Goal: Task Accomplishment & Management: Use online tool/utility

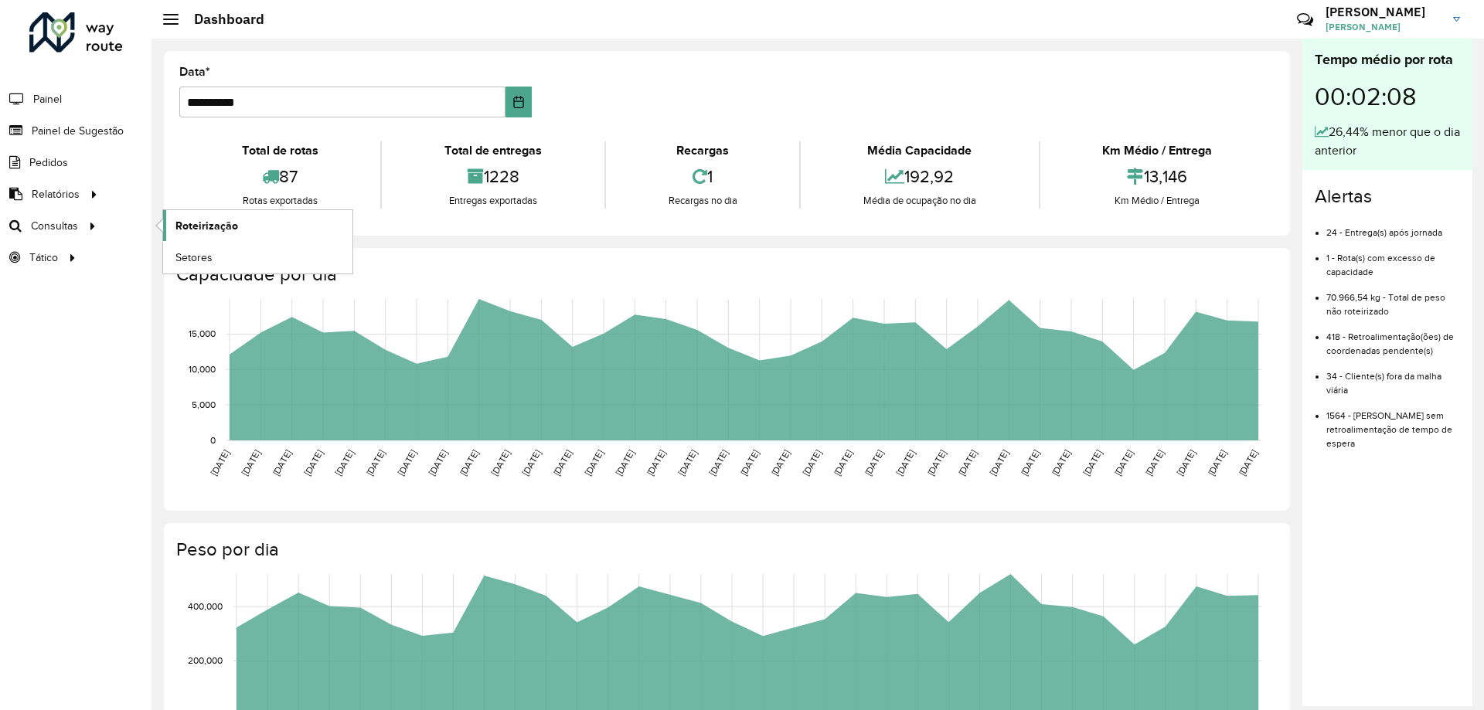
click at [235, 223] on span "Roteirização" at bounding box center [206, 226] width 63 height 16
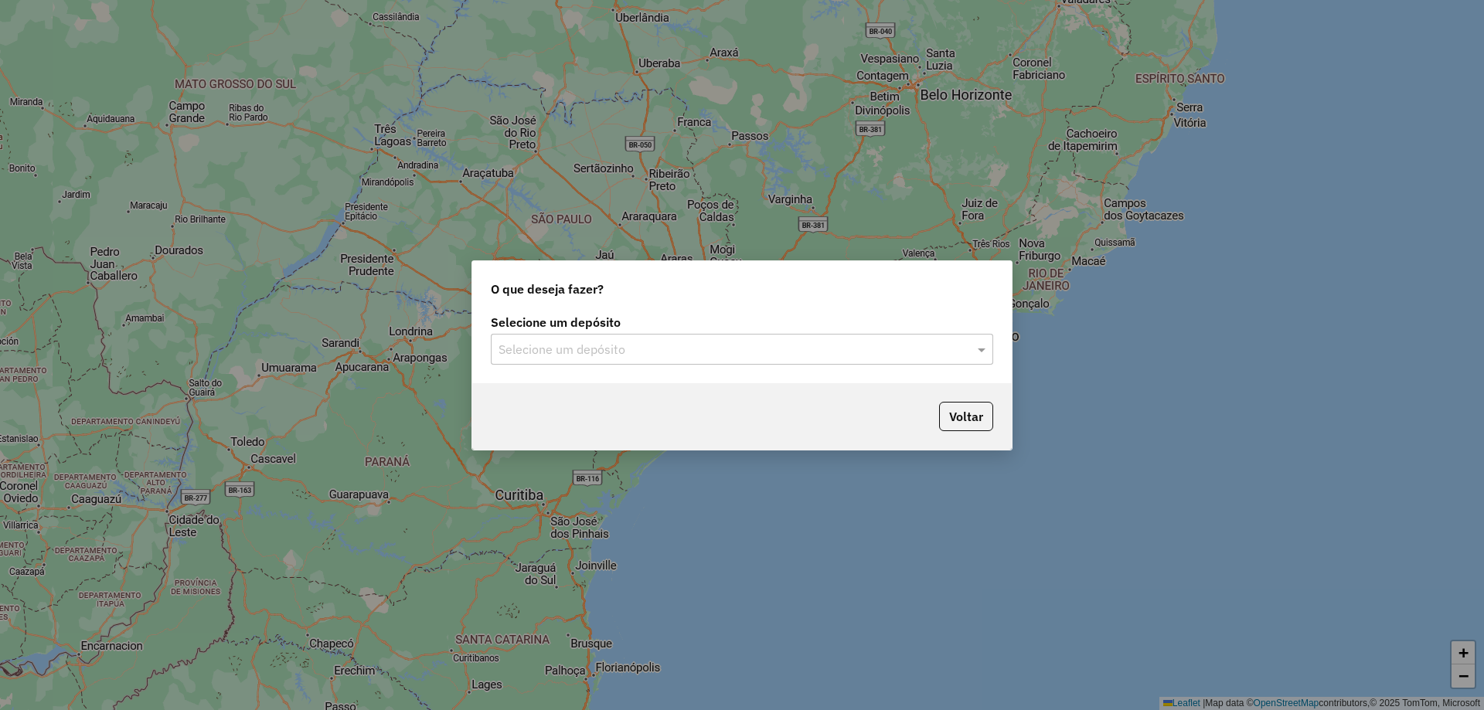
click at [942, 361] on div "Selecione um depósito" at bounding box center [742, 349] width 502 height 31
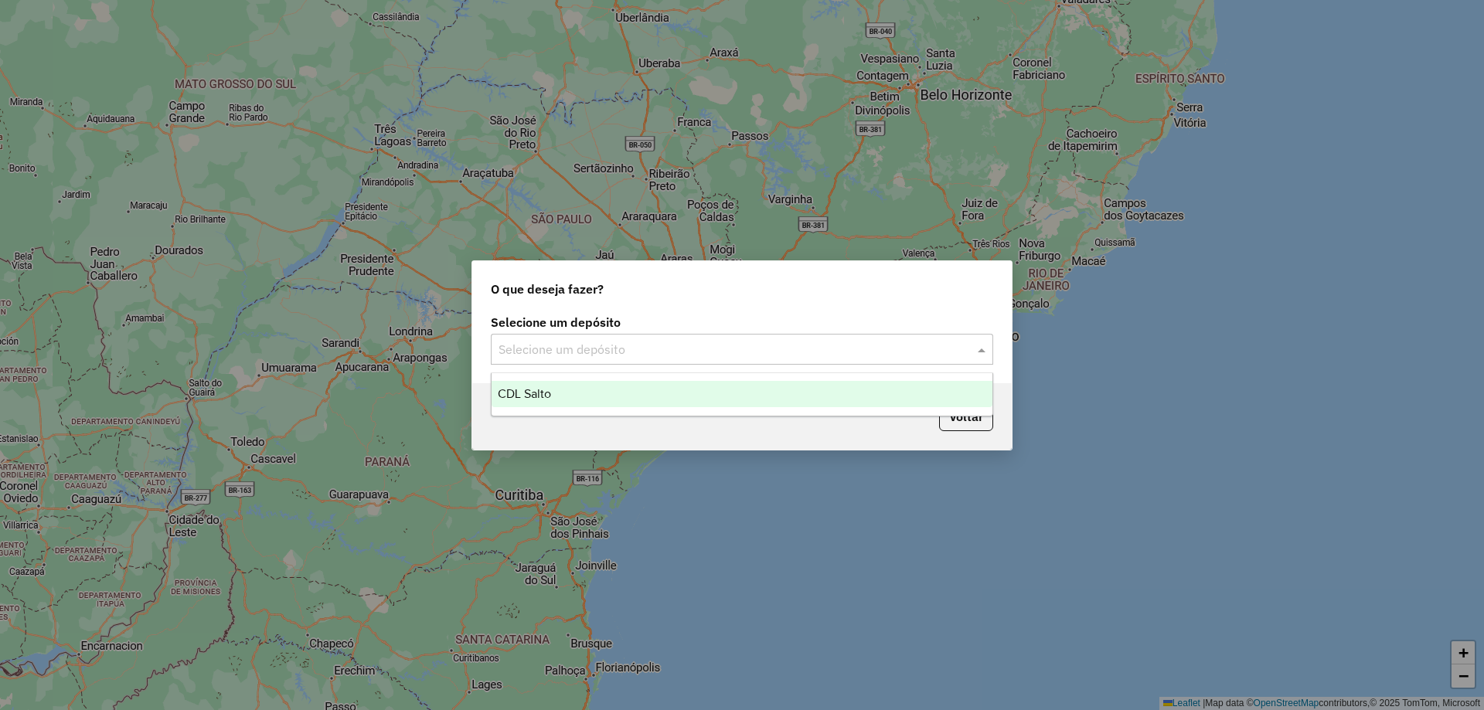
click at [778, 398] on div "CDL Salto" at bounding box center [742, 394] width 501 height 26
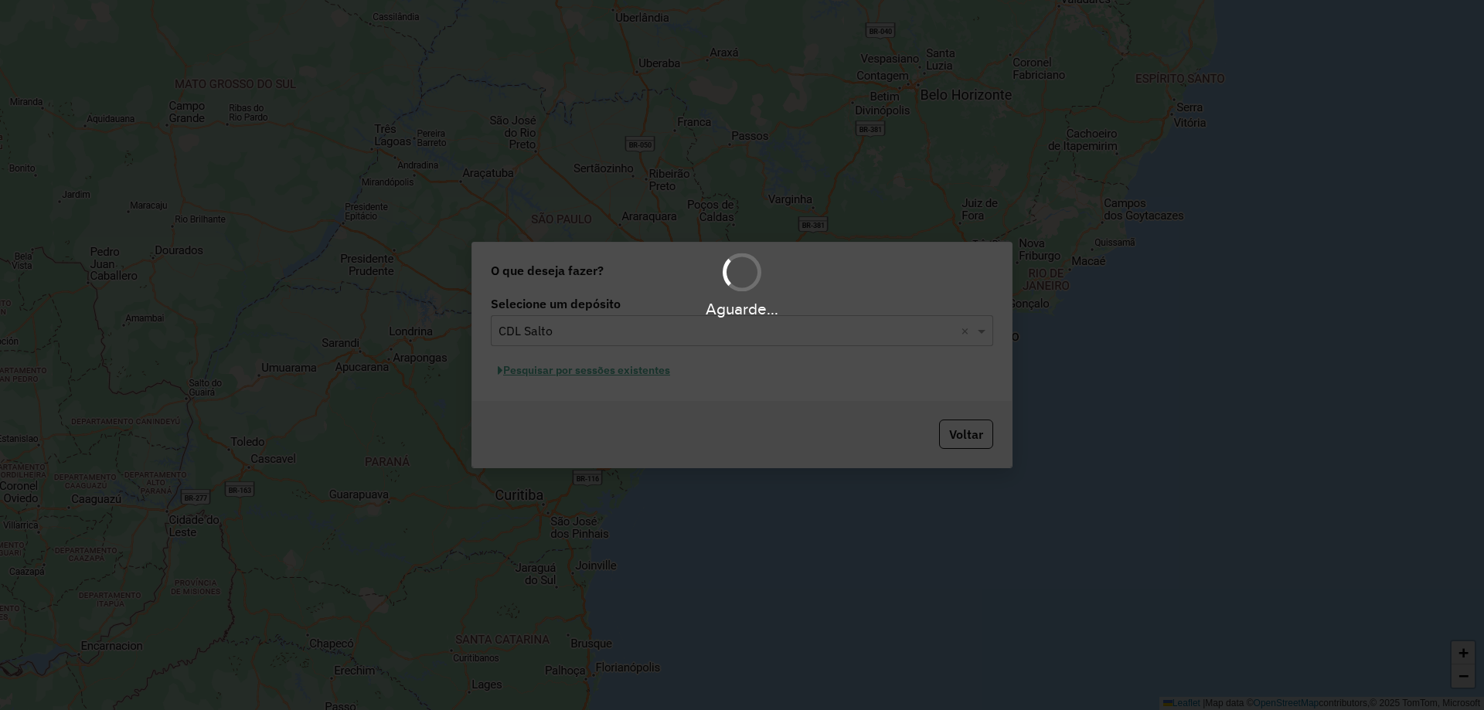
click at [679, 604] on div "Aguarde..." at bounding box center [742, 355] width 1484 height 710
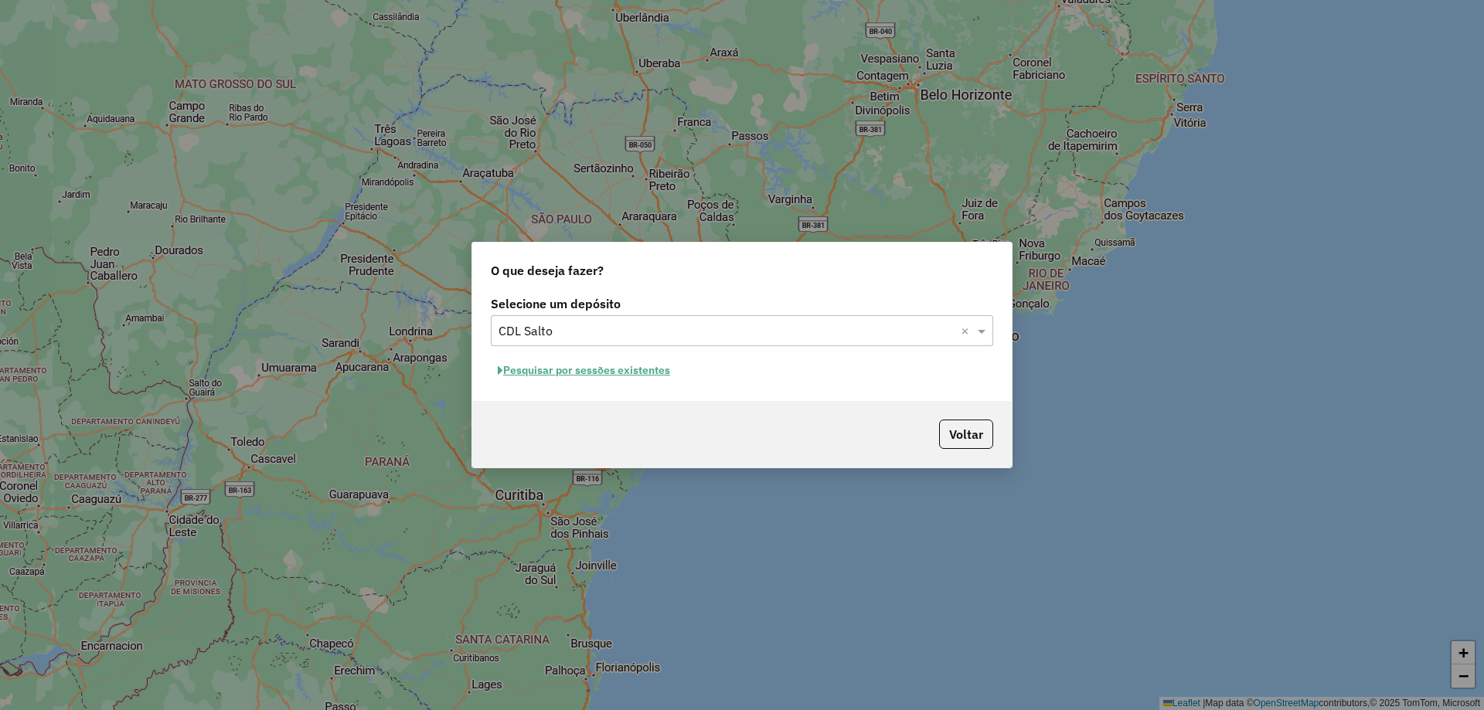
click at [587, 378] on button "Pesquisar por sessões existentes" at bounding box center [584, 371] width 186 height 24
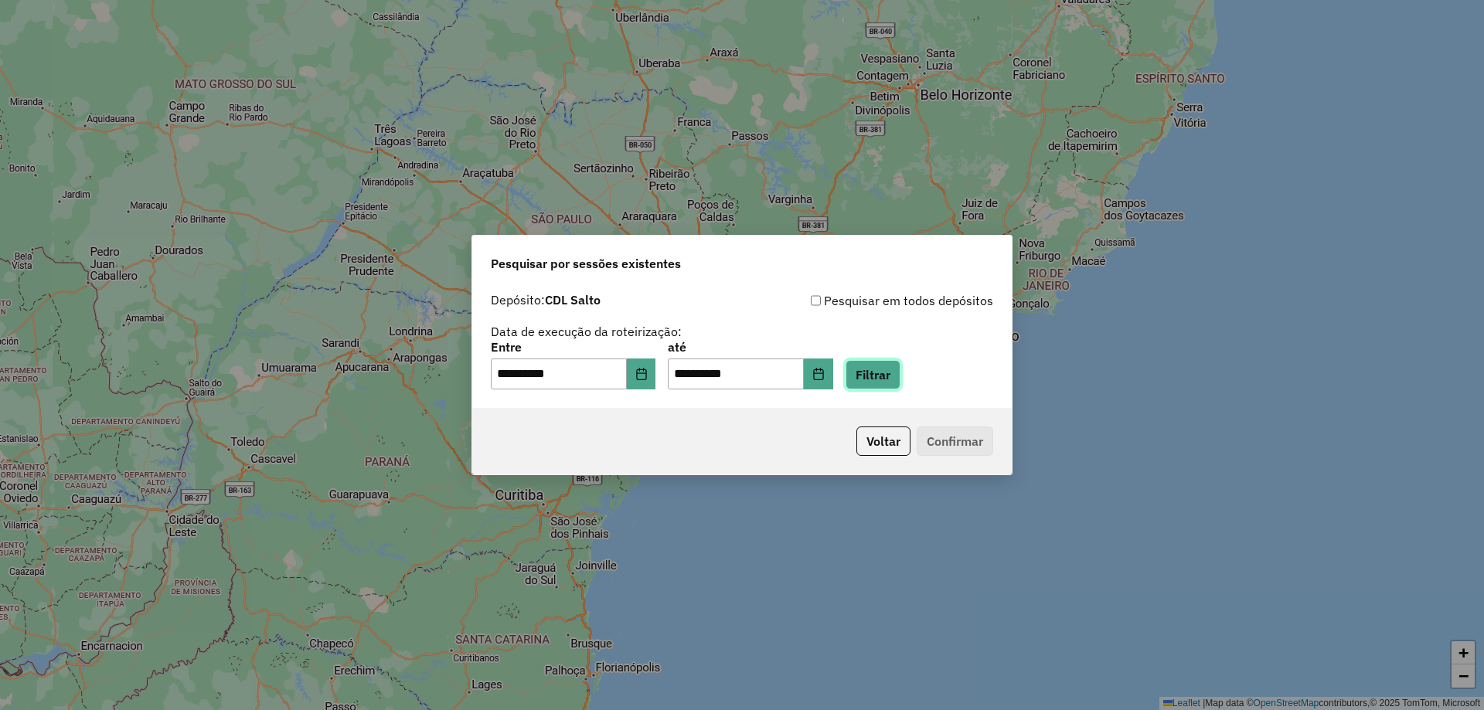
click at [900, 385] on button "Filtrar" at bounding box center [873, 374] width 55 height 29
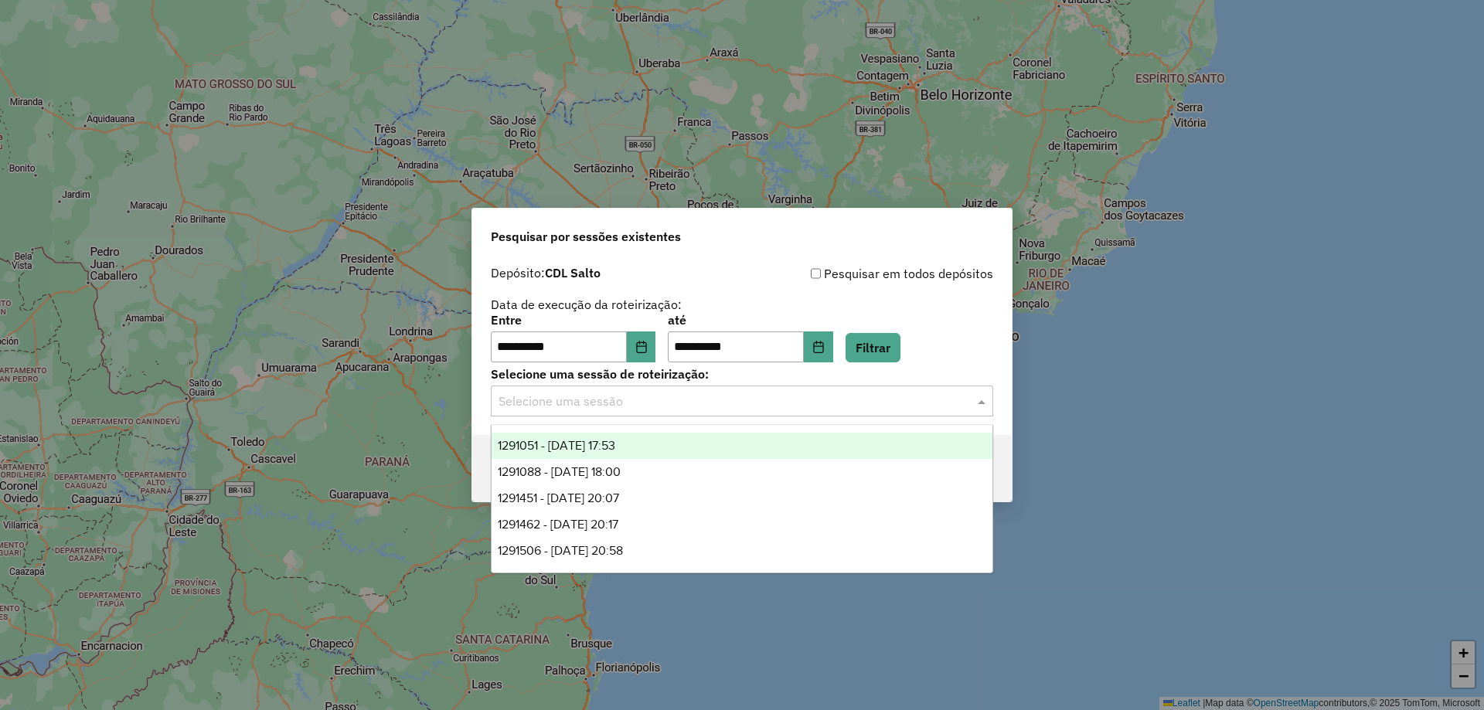
click at [837, 405] on input "text" at bounding box center [727, 402] width 456 height 19
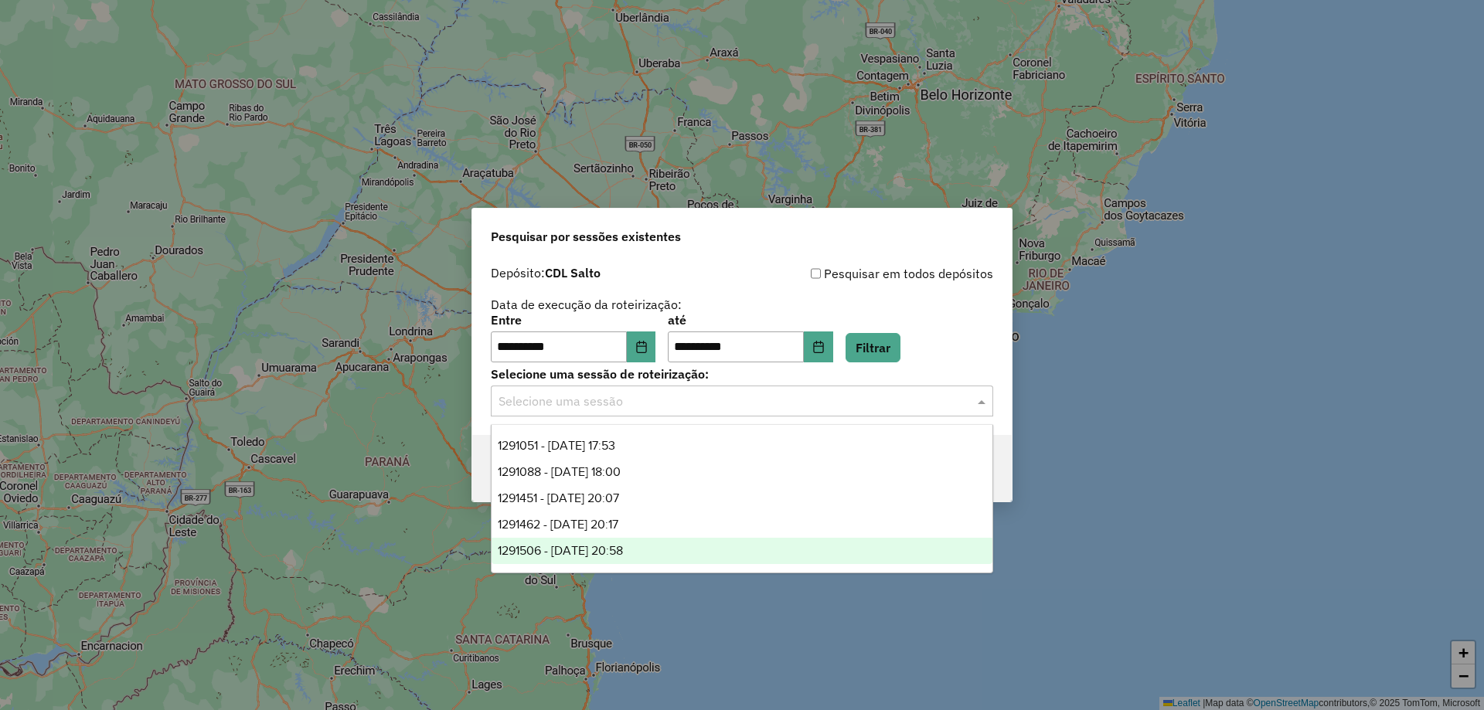
click at [702, 555] on div "1291506 - 09/10/2025 20:58" at bounding box center [742, 551] width 501 height 26
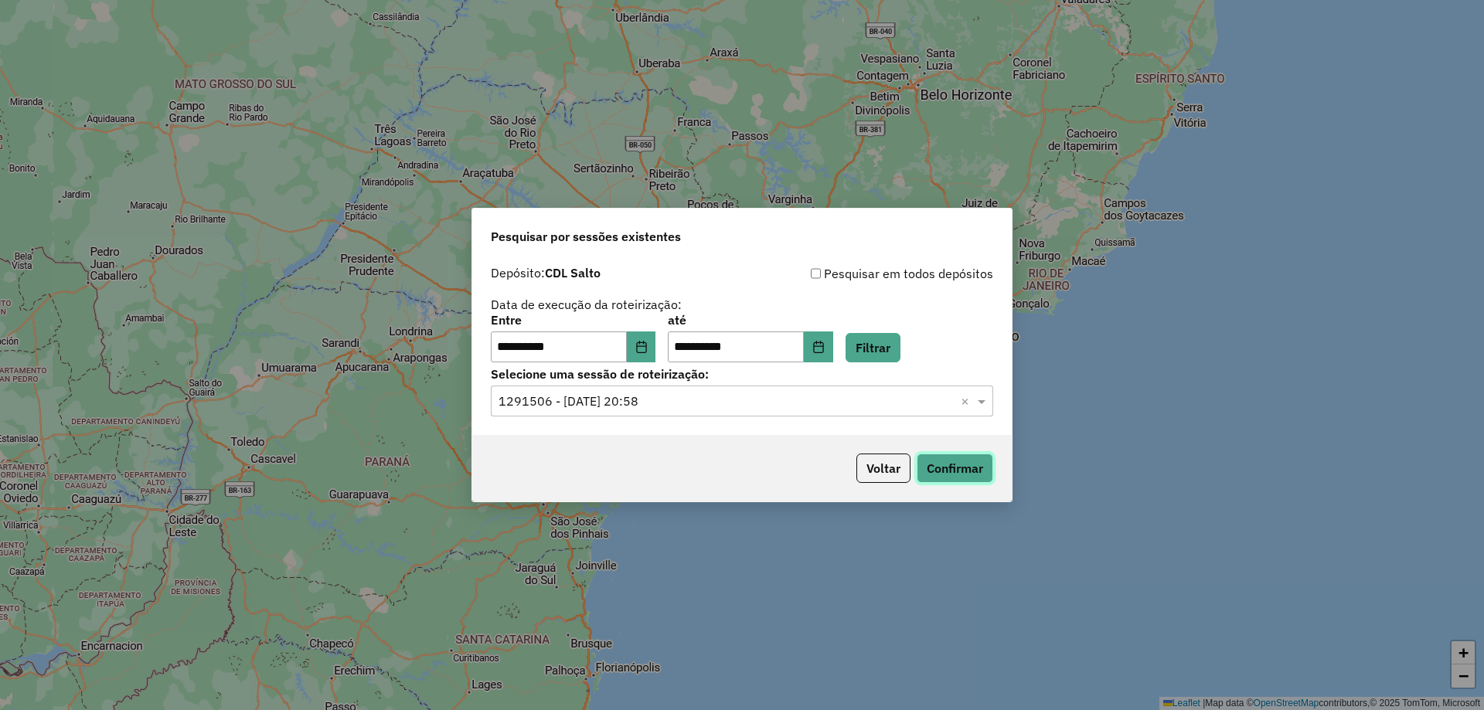
click at [940, 472] on button "Confirmar" at bounding box center [955, 468] width 77 height 29
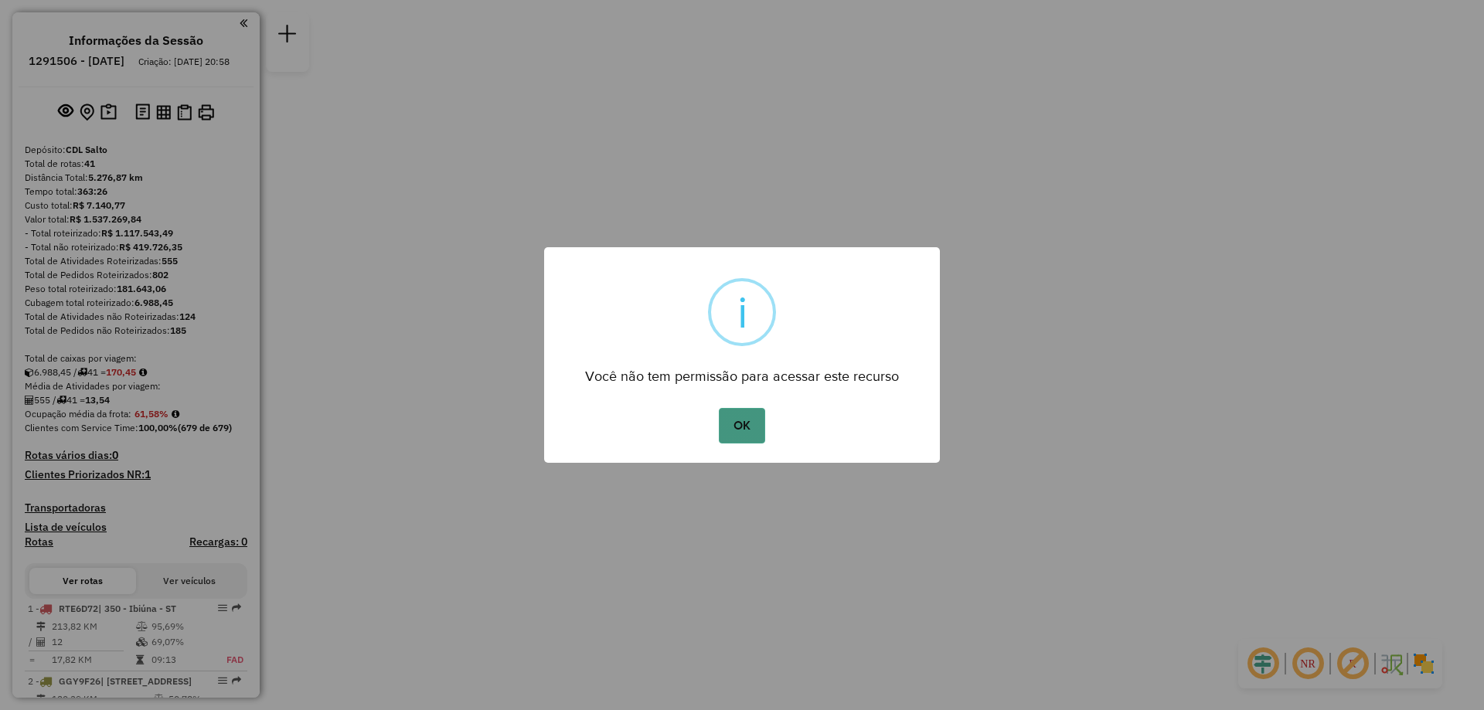
click at [760, 432] on button "OK" at bounding box center [742, 426] width 46 height 36
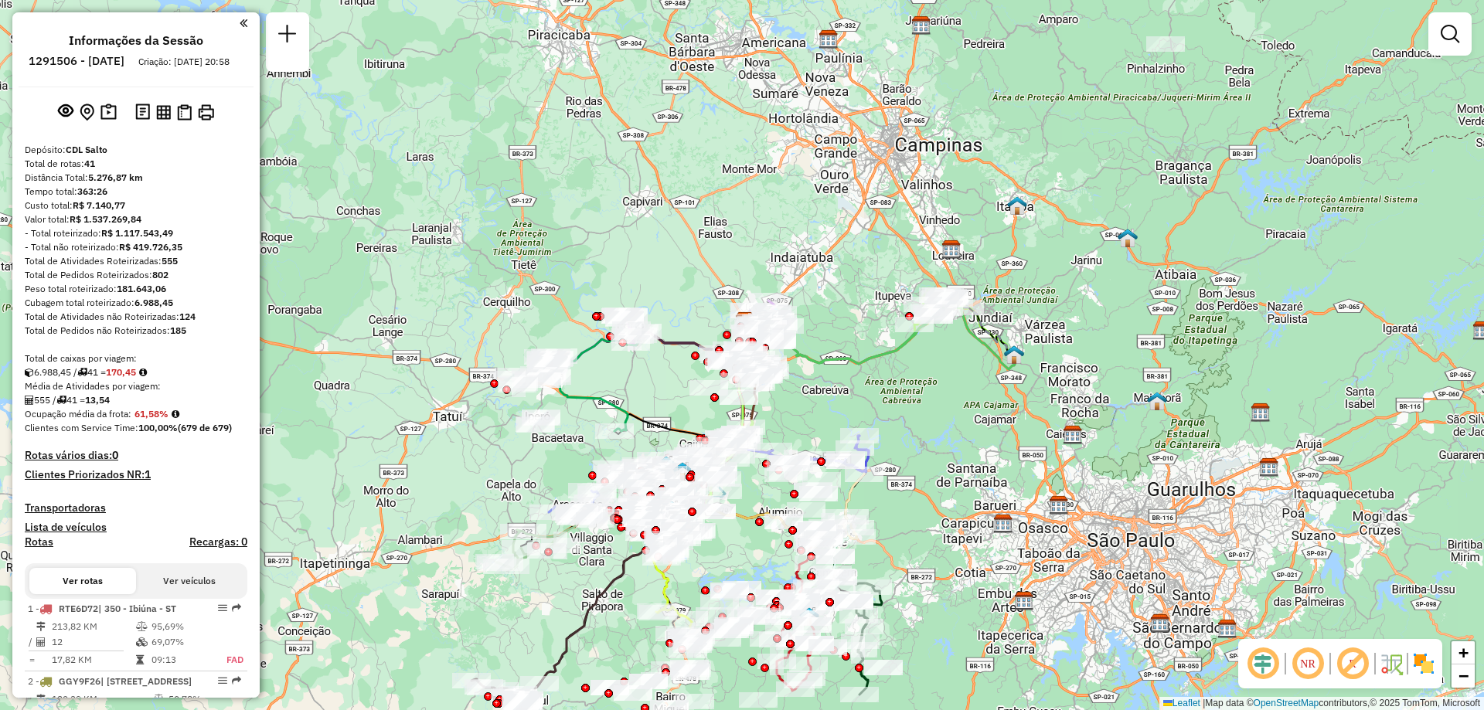
drag, startPoint x: 914, startPoint y: 499, endPoint x: 916, endPoint y: 454, distance: 44.9
click at [916, 454] on div "Janela de atendimento Grade de atendimento Capacidade Transportadoras Veículos …" at bounding box center [742, 355] width 1484 height 710
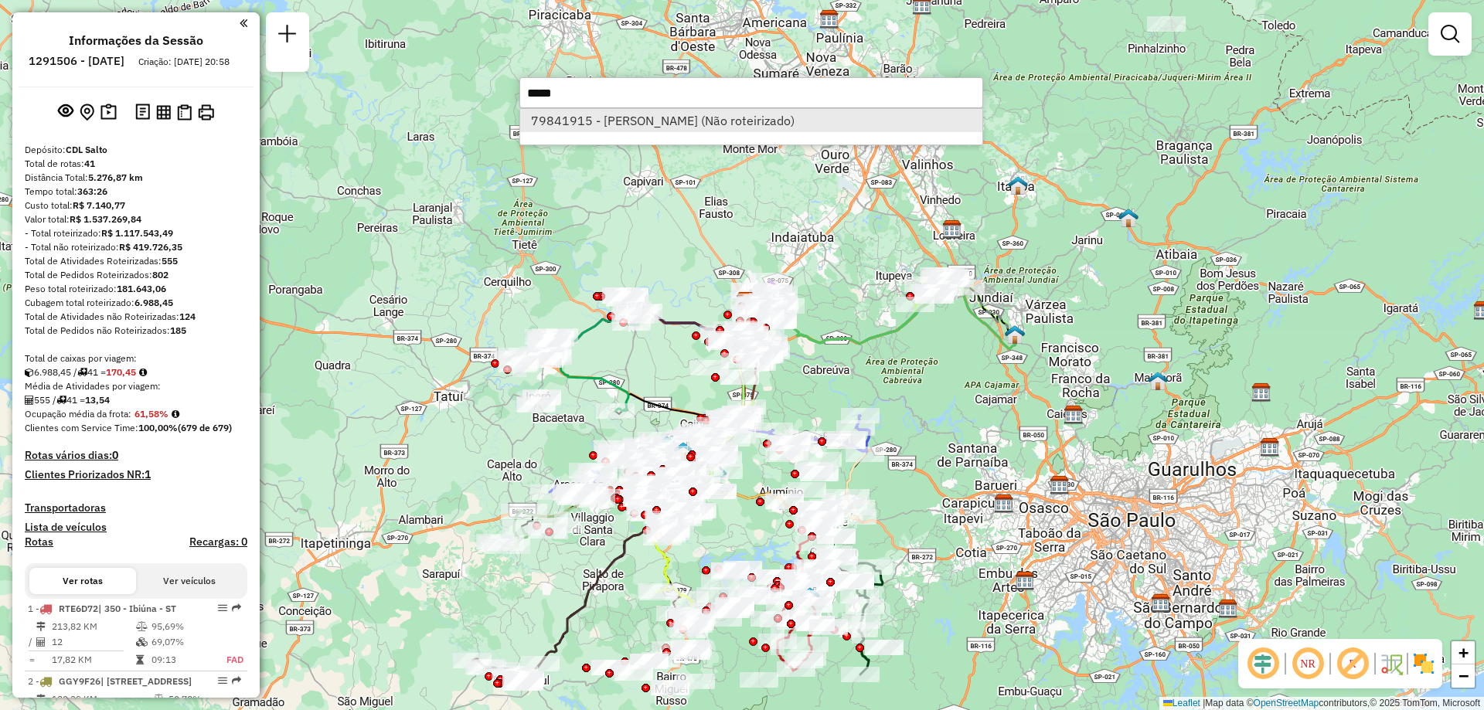
type input "*****"
click at [685, 125] on li "79841915 - [PERSON_NAME] (Não roteirizado)" at bounding box center [751, 120] width 462 height 23
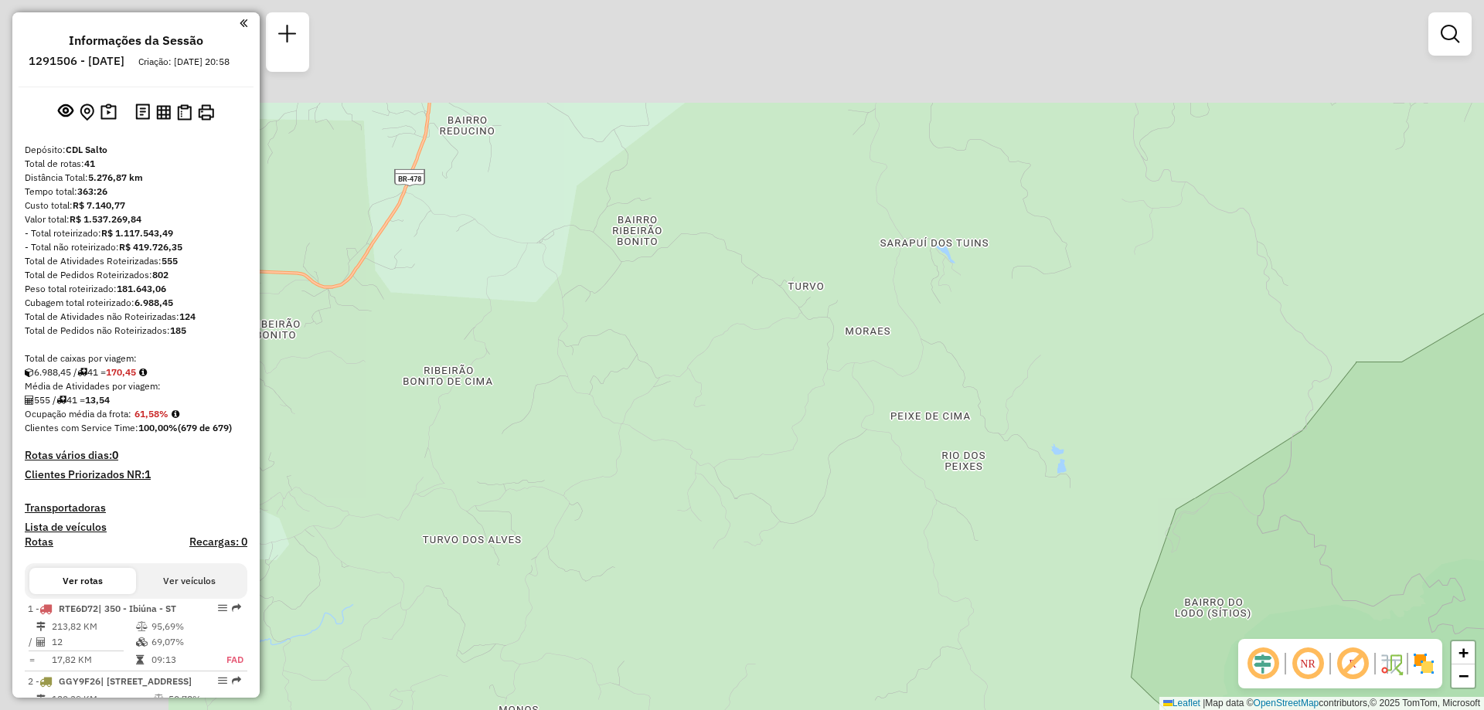
drag, startPoint x: 662, startPoint y: 211, endPoint x: 1016, endPoint y: 393, distance: 397.5
click at [1019, 390] on div "Atividade não roteirizada 79841915 - ANDERSON GUERRA Pedidos: 09115200 Valor to…" at bounding box center [742, 355] width 1484 height 710
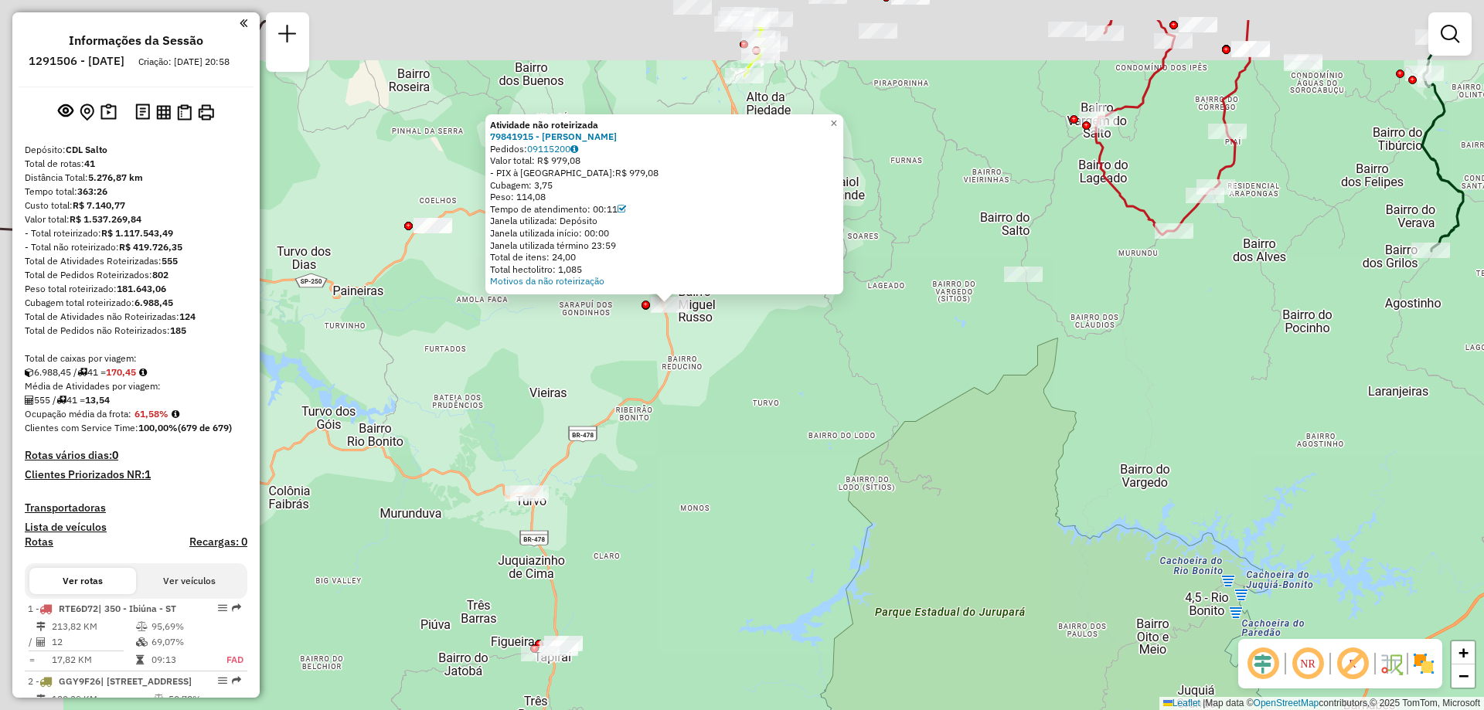
drag, startPoint x: 553, startPoint y: 324, endPoint x: 661, endPoint y: 420, distance: 144.0
click at [661, 420] on div "Atividade não roteirizada 79841915 - ANDERSON GUERRA Pedidos: 09115200 Valor to…" at bounding box center [742, 355] width 1484 height 710
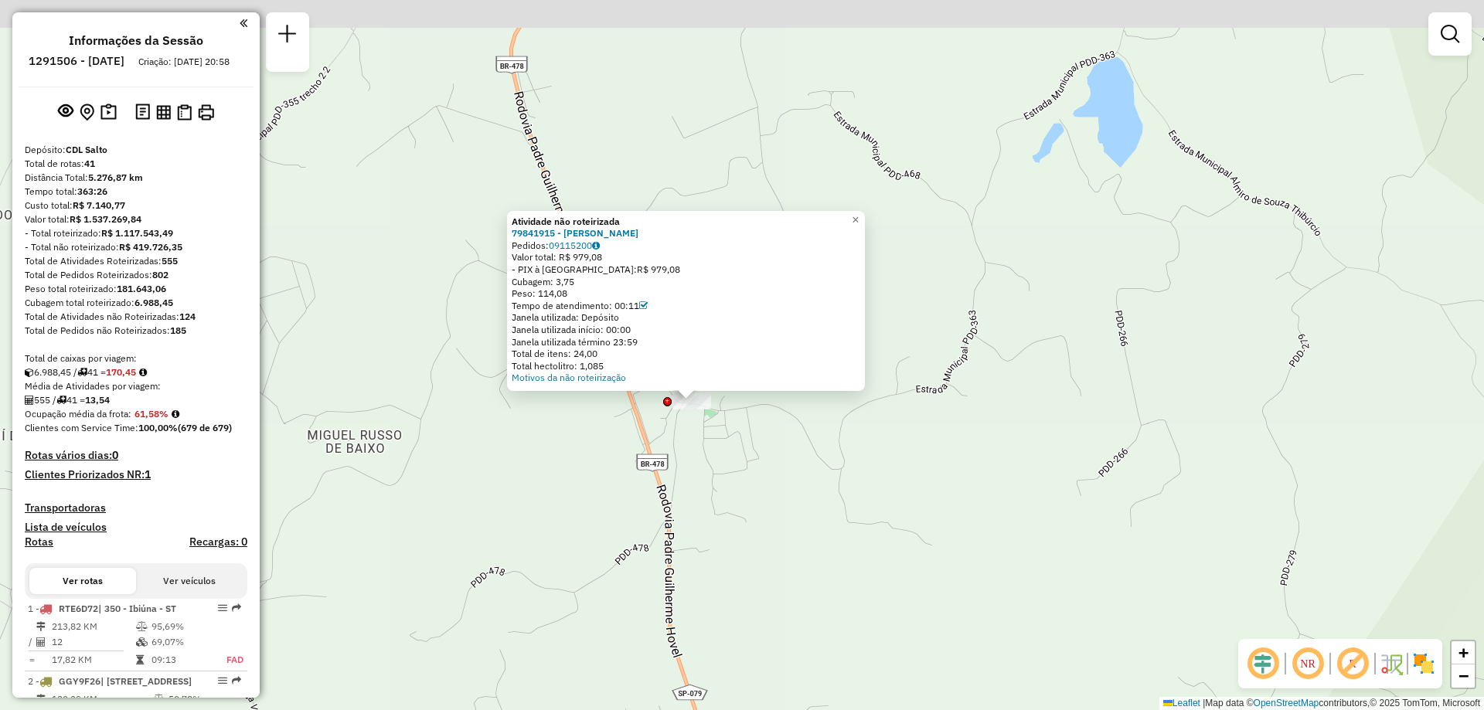
drag, startPoint x: 665, startPoint y: 312, endPoint x: 736, endPoint y: 433, distance: 140.0
click at [736, 433] on div "Atividade não roteirizada 79841915 - ANDERSON GUERRA Pedidos: 09115200 Valor to…" at bounding box center [742, 355] width 1484 height 710
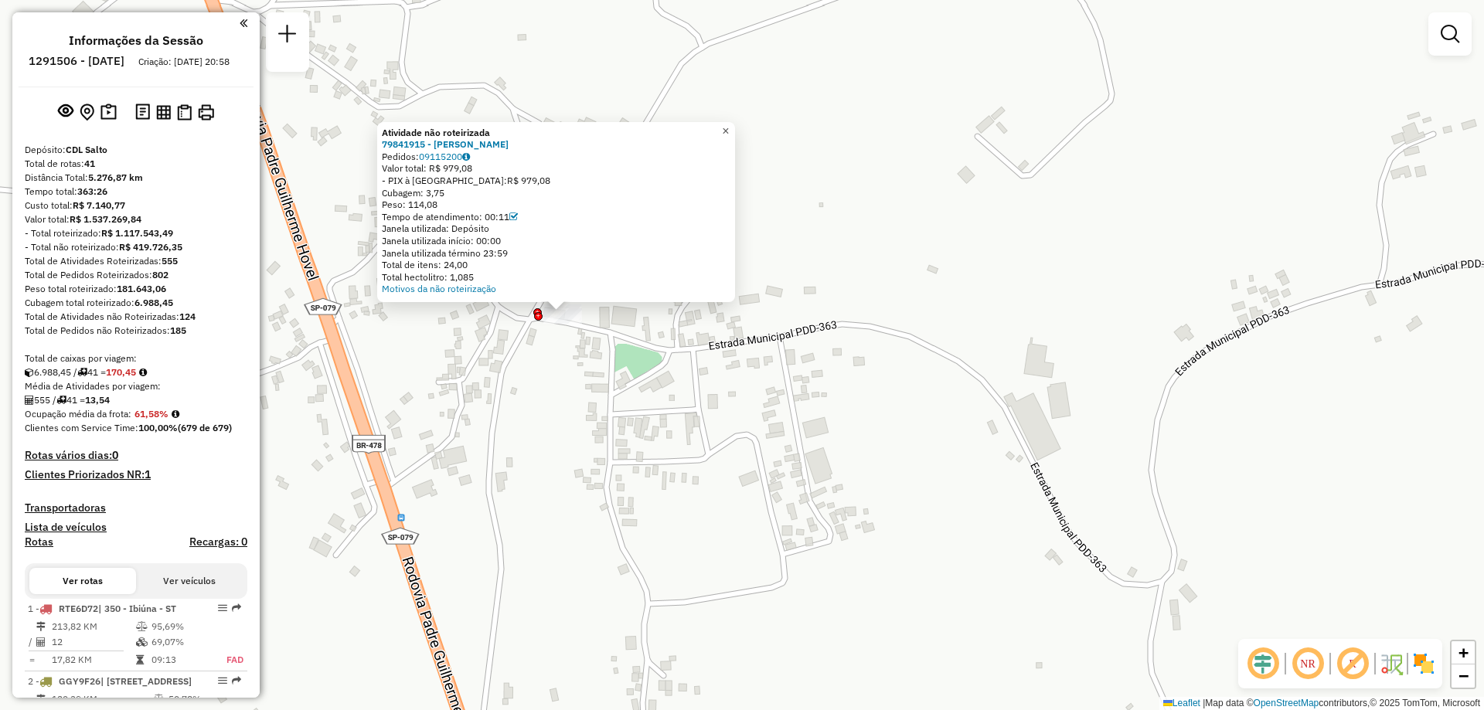
click at [729, 128] on span "×" at bounding box center [725, 130] width 7 height 13
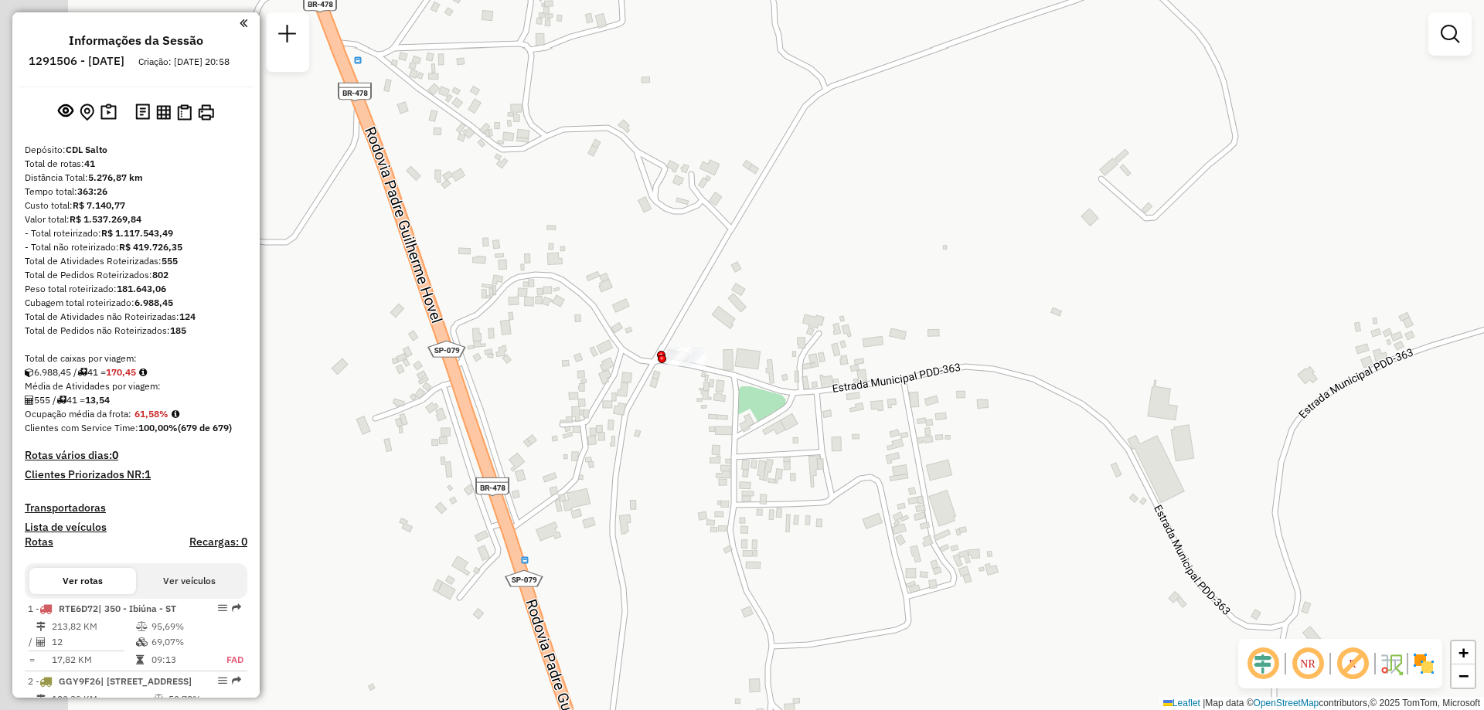
drag, startPoint x: 661, startPoint y: 284, endPoint x: 767, endPoint y: 326, distance: 113.8
click at [768, 318] on div "Janela de atendimento Grade de atendimento Capacidade Transportadoras Veículos …" at bounding box center [742, 355] width 1484 height 710
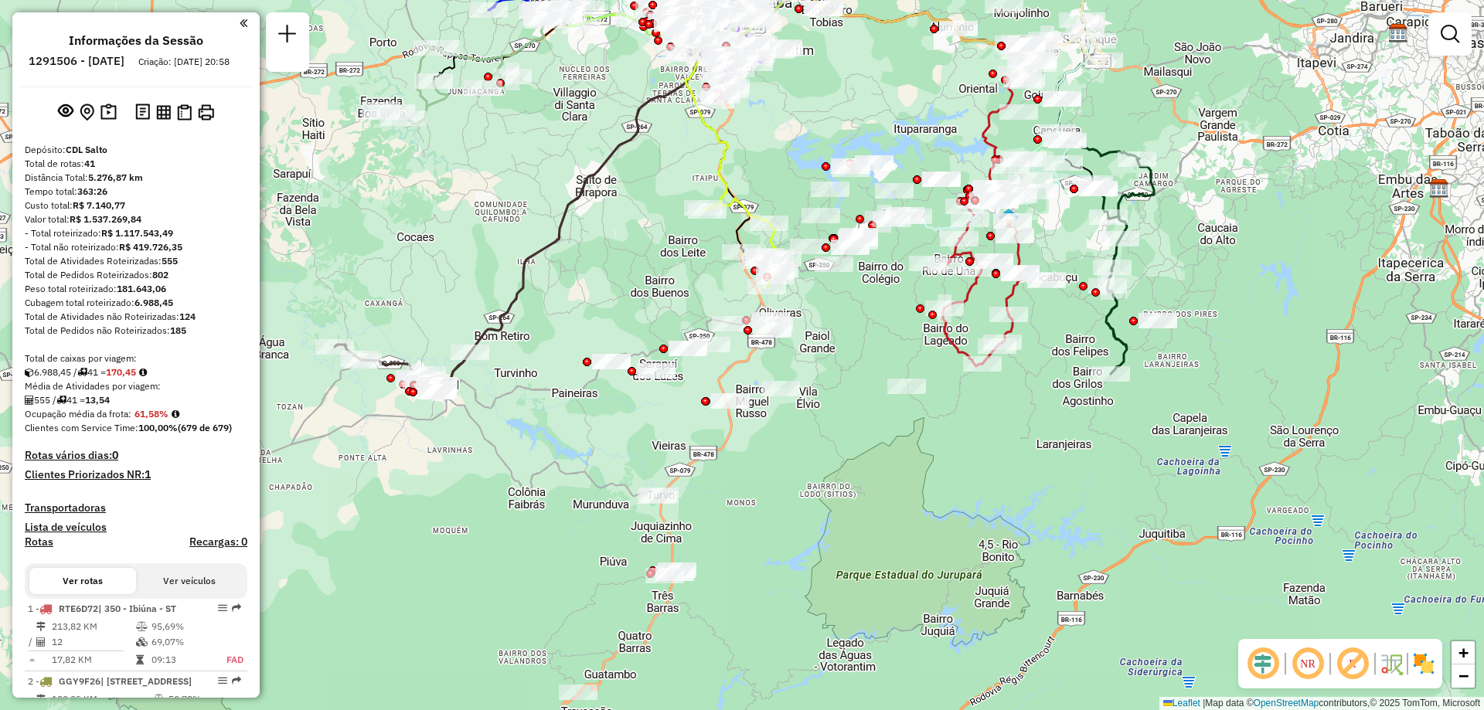
drag, startPoint x: 733, startPoint y: 381, endPoint x: 755, endPoint y: 424, distance: 48.7
click at [755, 424] on div "Janela de atendimento Grade de atendimento Capacidade Transportadoras Veículos …" at bounding box center [742, 355] width 1484 height 710
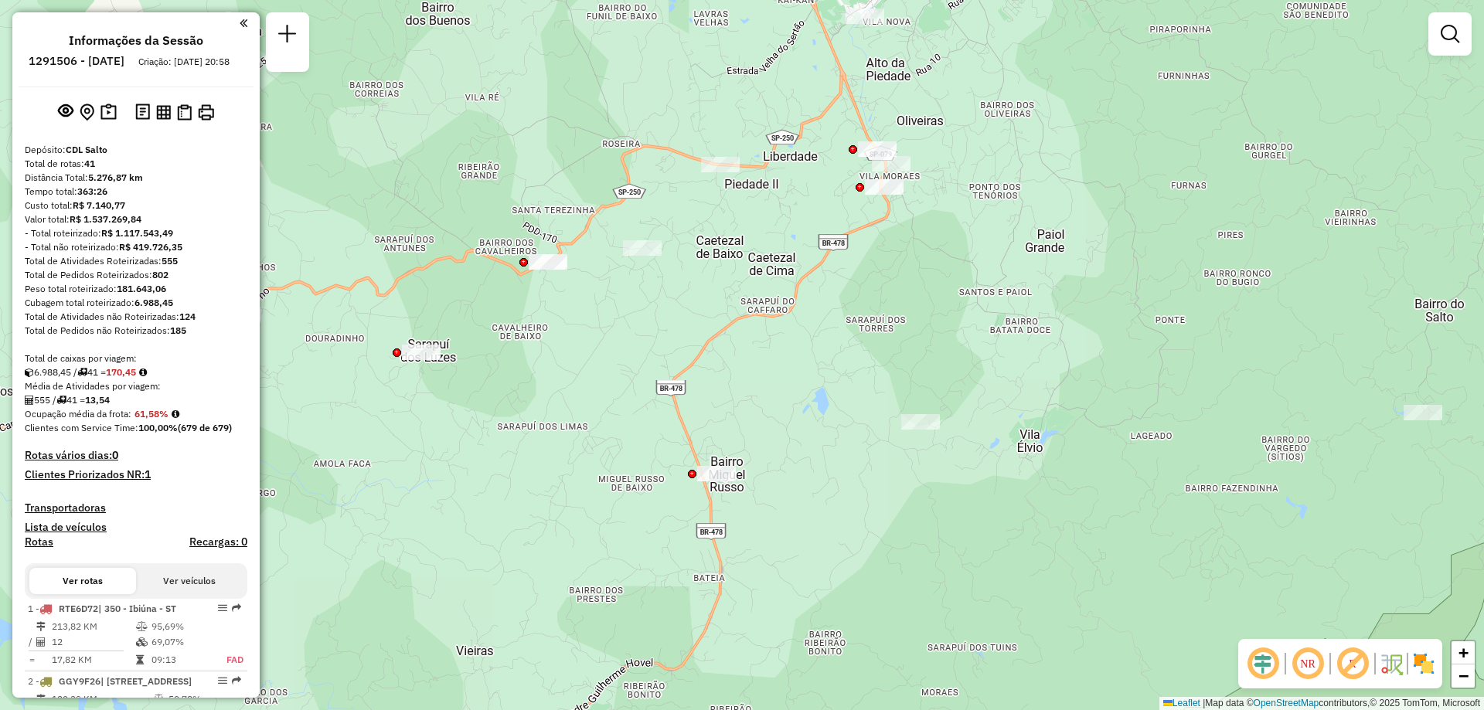
drag, startPoint x: 786, startPoint y: 294, endPoint x: 778, endPoint y: 382, distance: 88.5
click at [778, 382] on div "Janela de atendimento Grade de atendimento Capacidade Transportadoras Veículos …" at bounding box center [742, 355] width 1484 height 710
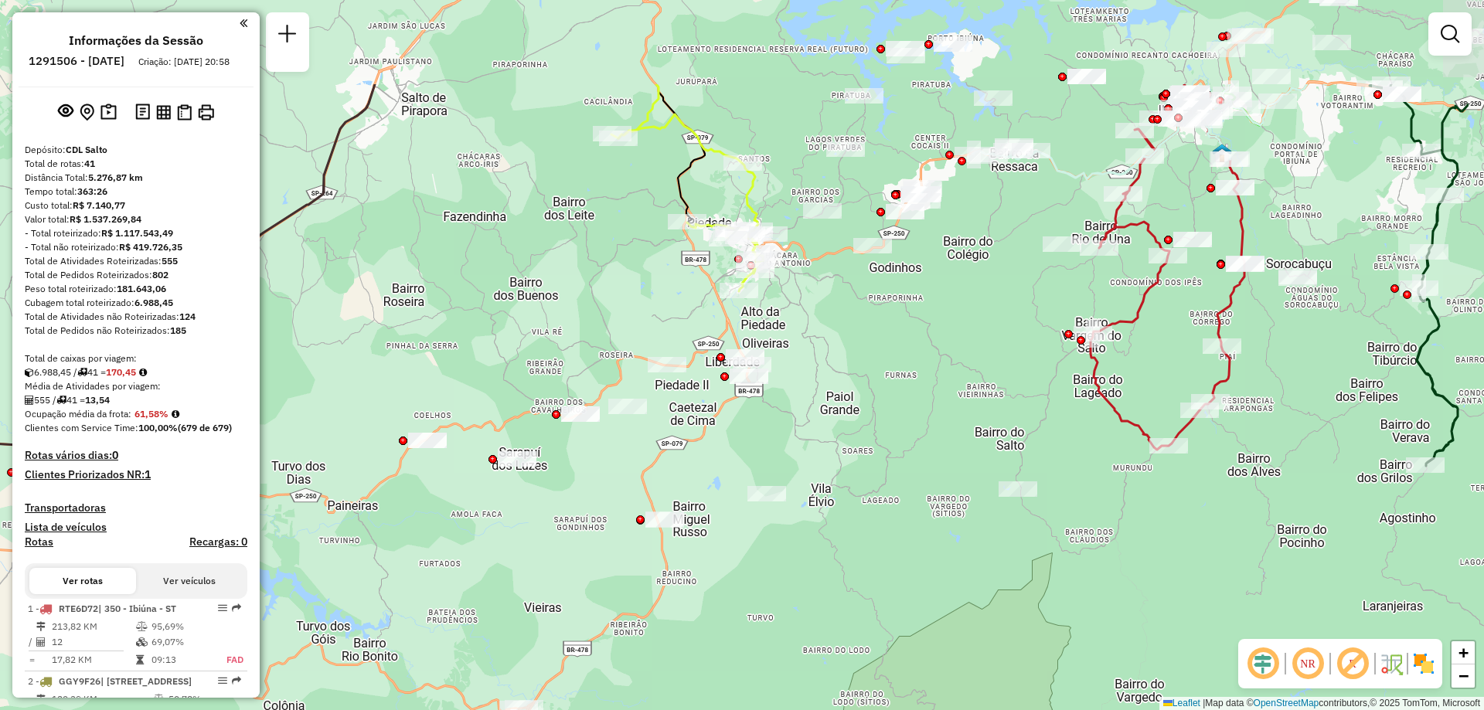
drag, startPoint x: 965, startPoint y: 196, endPoint x: 802, endPoint y: 345, distance: 221.0
click at [802, 345] on div "Janela de atendimento Grade de atendimento Capacidade Transportadoras Veículos …" at bounding box center [742, 355] width 1484 height 710
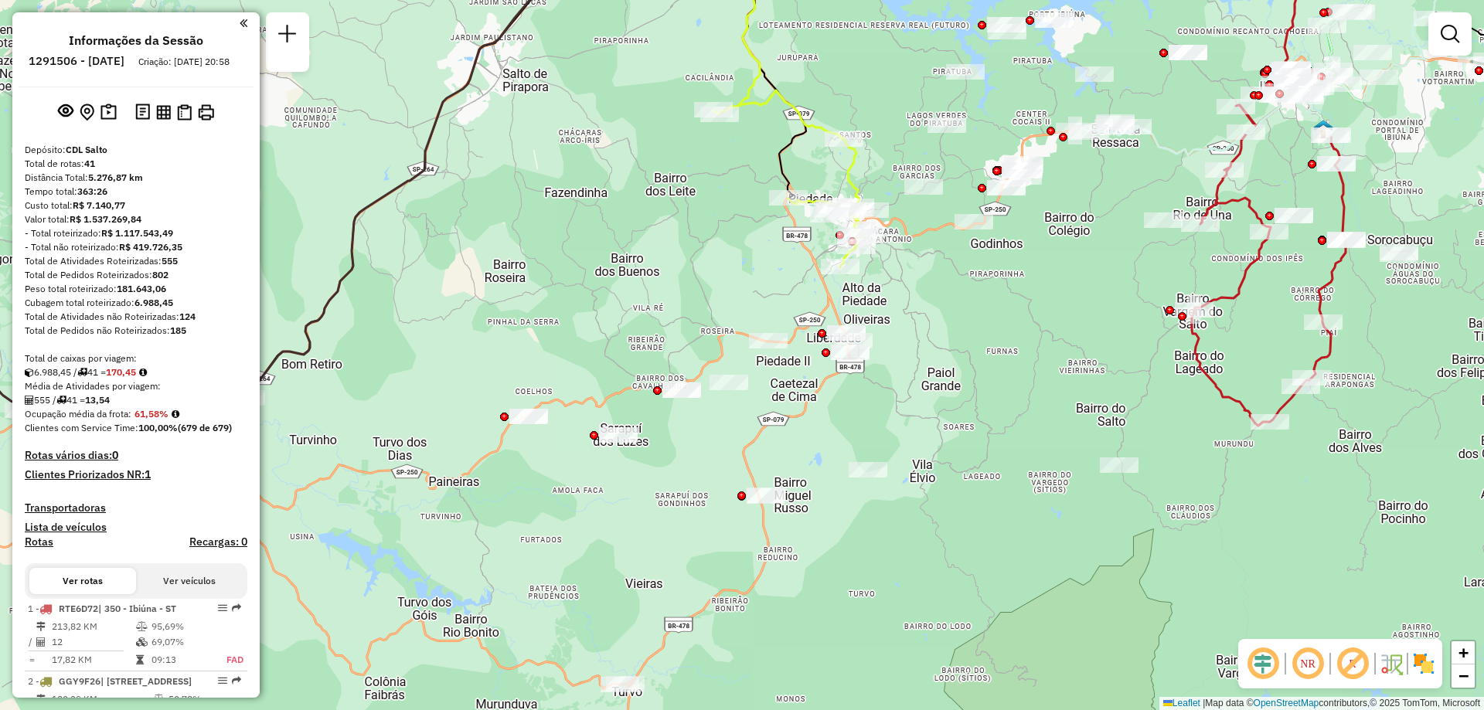
drag, startPoint x: 698, startPoint y: 563, endPoint x: 798, endPoint y: 540, distance: 103.1
click at [798, 540] on div "Janela de atendimento Grade de atendimento Capacidade Transportadoras Veículos …" at bounding box center [742, 355] width 1484 height 710
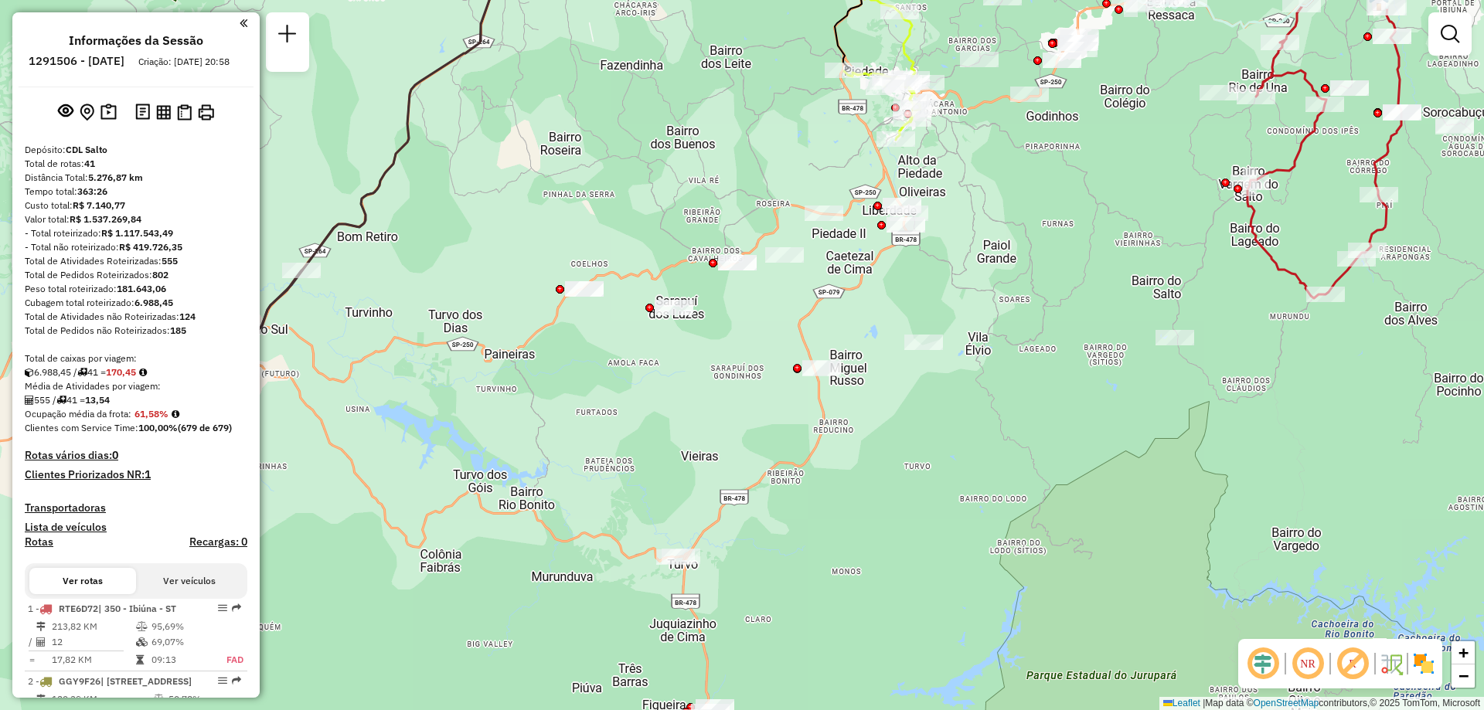
drag, startPoint x: 754, startPoint y: 652, endPoint x: 810, endPoint y: 524, distance: 139.1
click at [810, 524] on div "Janela de atendimento Grade de atendimento Capacidade Transportadoras Veículos …" at bounding box center [742, 355] width 1484 height 710
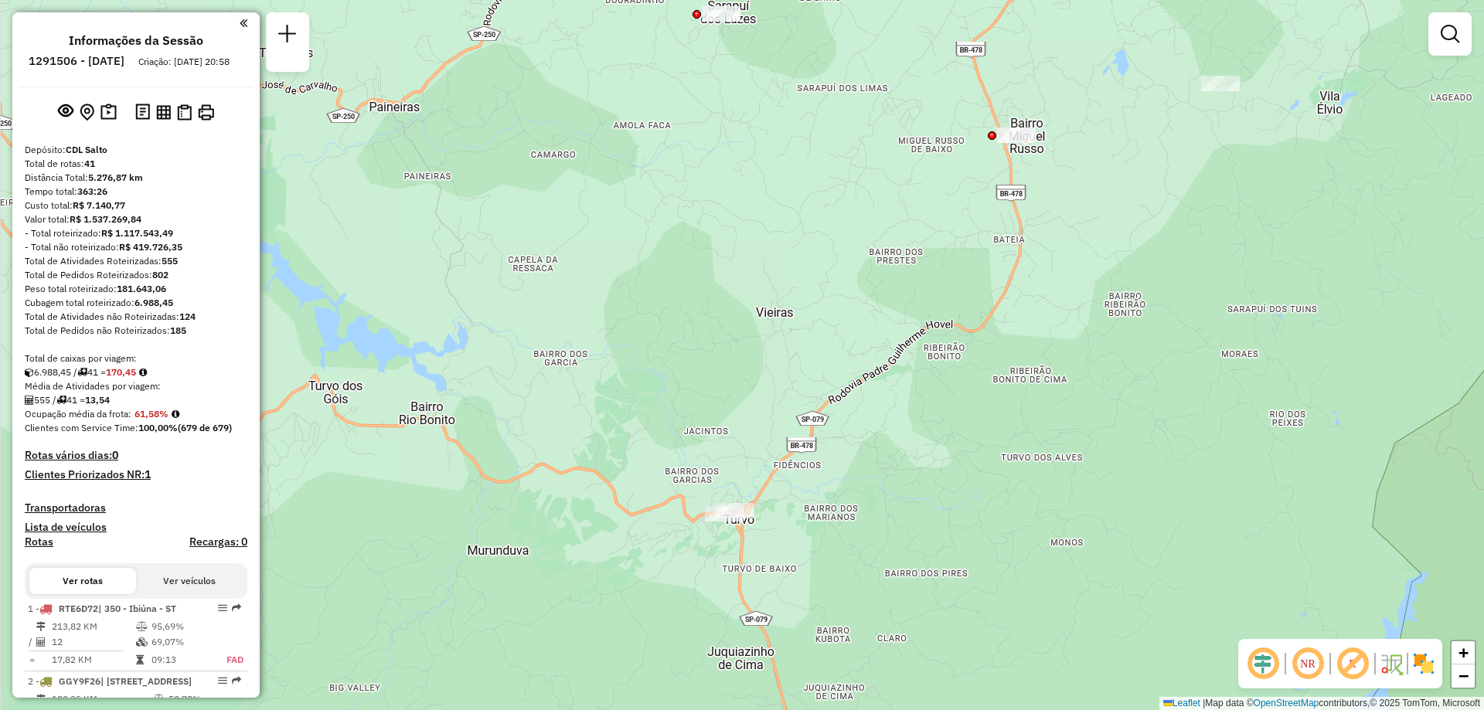
drag, startPoint x: 735, startPoint y: 584, endPoint x: 798, endPoint y: 589, distance: 63.5
click at [798, 589] on div "Janela de atendimento Grade de atendimento Capacidade Transportadoras Veículos …" at bounding box center [742, 355] width 1484 height 710
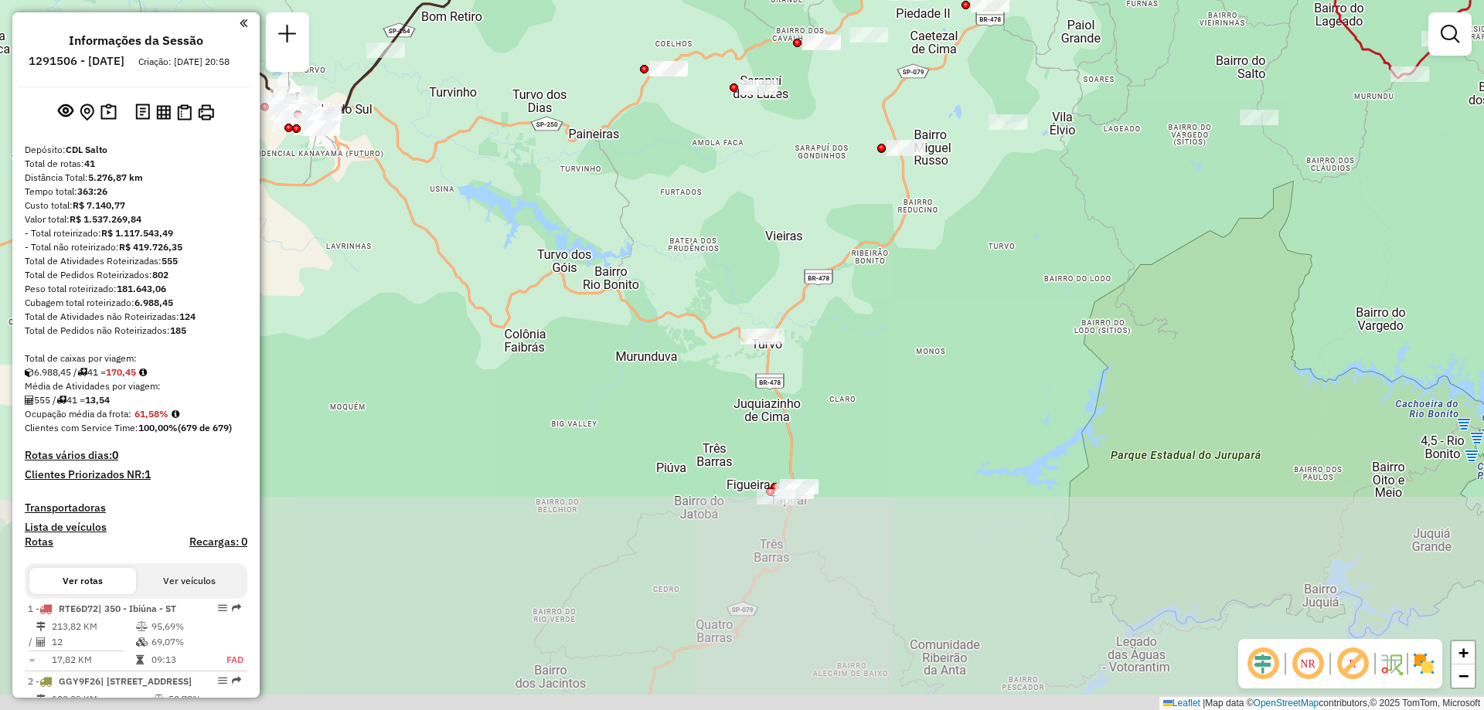
drag, startPoint x: 974, startPoint y: 668, endPoint x: 976, endPoint y: 451, distance: 217.2
click at [976, 451] on div "Janela de atendimento Grade de atendimento Capacidade Transportadoras Veículos …" at bounding box center [742, 355] width 1484 height 710
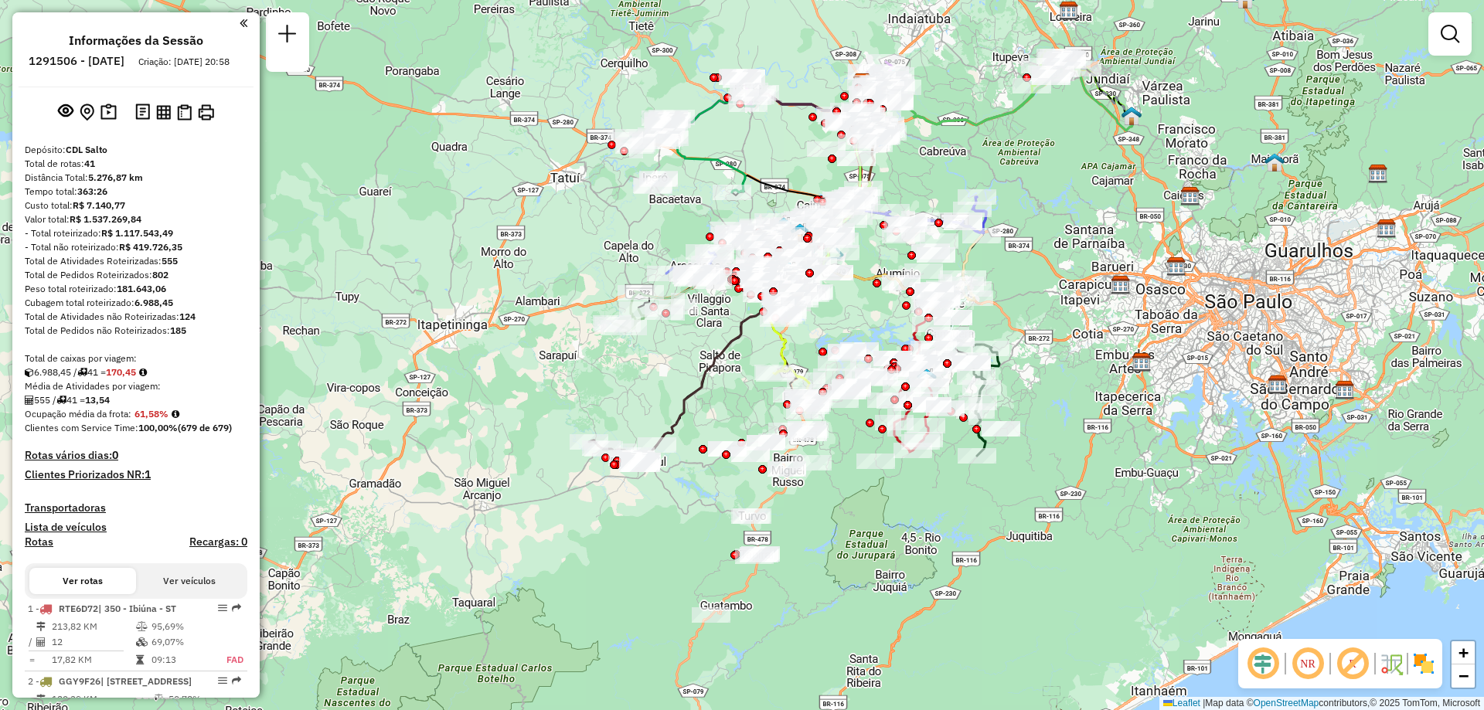
drag, startPoint x: 848, startPoint y: 567, endPoint x: 840, endPoint y: 569, distance: 7.9
click at [840, 569] on div "Janela de atendimento Grade de atendimento Capacidade Transportadoras Veículos …" at bounding box center [742, 355] width 1484 height 710
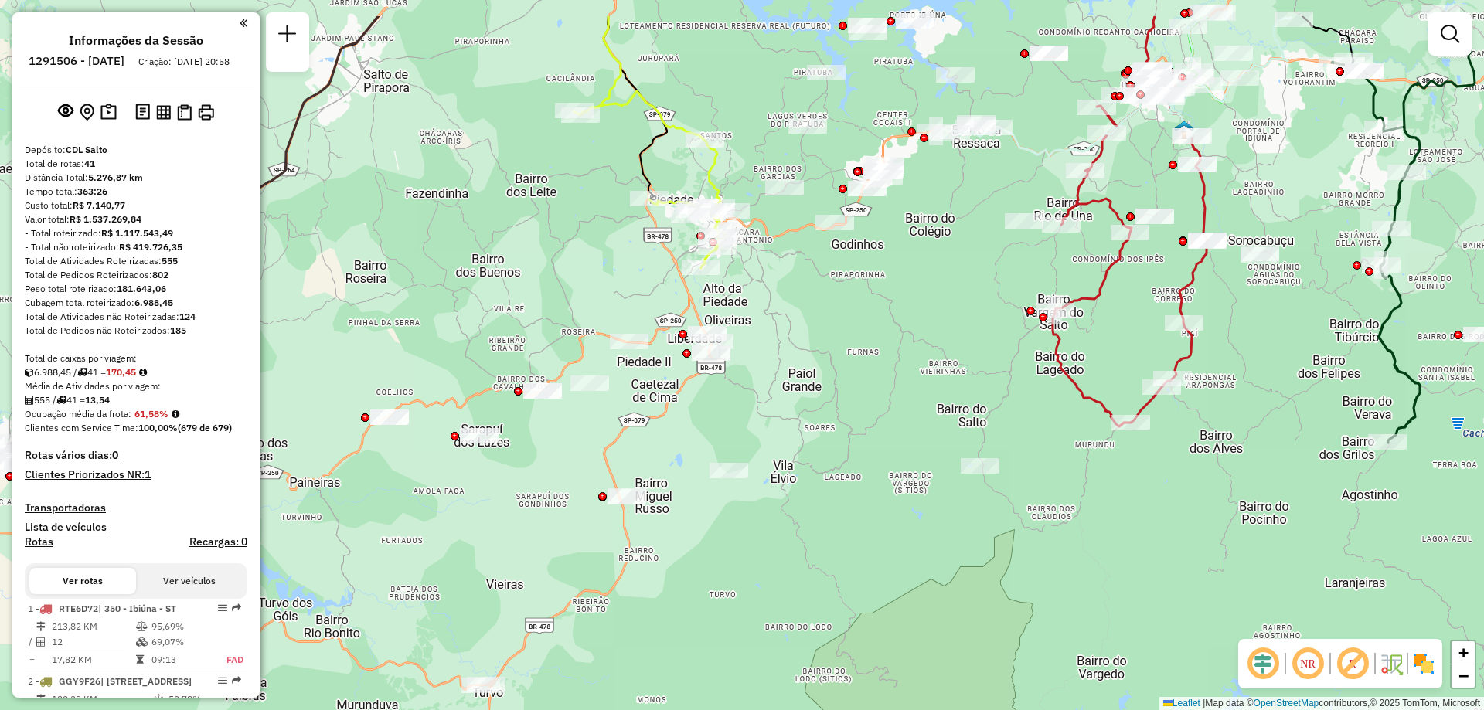
drag, startPoint x: 1041, startPoint y: 335, endPoint x: 890, endPoint y: 423, distance: 174.9
click at [890, 423] on div "Janela de atendimento Grade de atendimento Capacidade Transportadoras Veículos …" at bounding box center [742, 355] width 1484 height 710
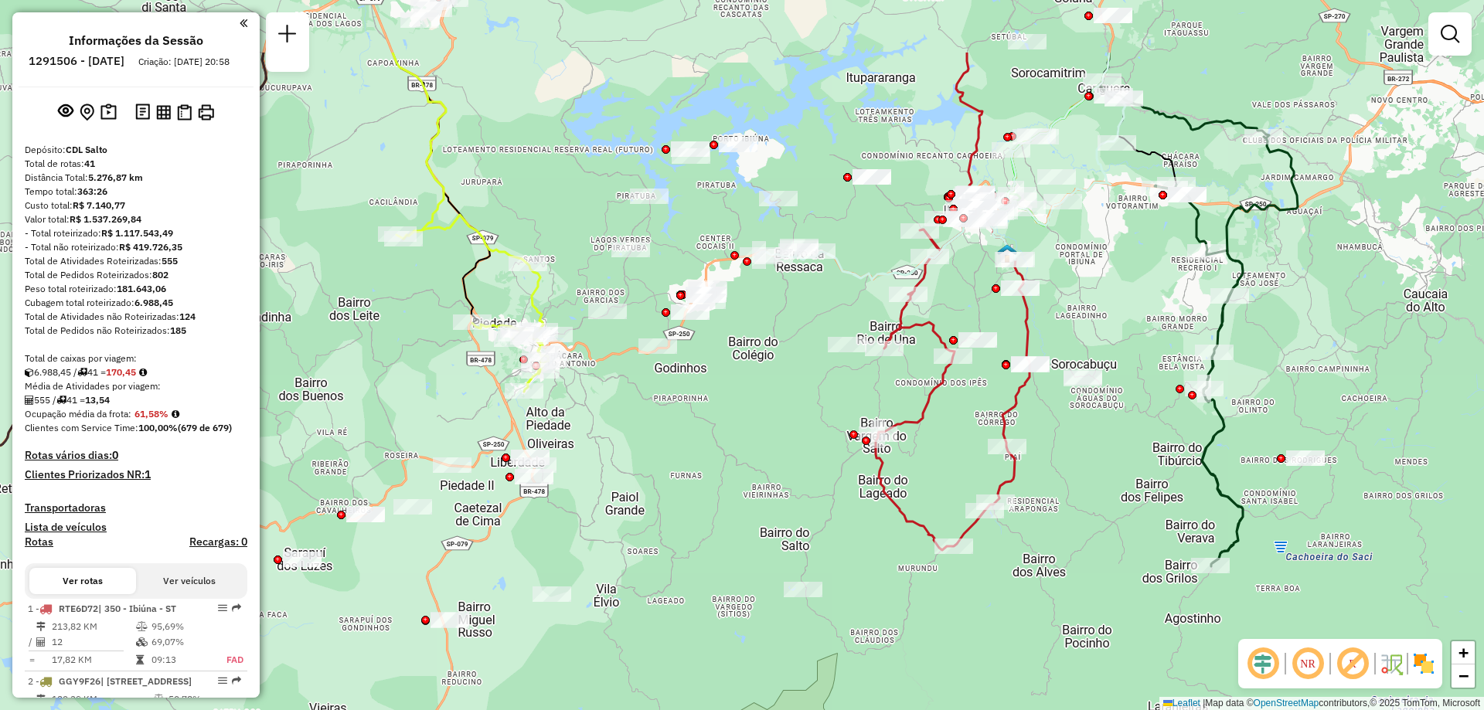
drag, startPoint x: 992, startPoint y: 400, endPoint x: 815, endPoint y: 523, distance: 215.9
click at [815, 523] on div "Janela de atendimento Grade de atendimento Capacidade Transportadoras Veículos …" at bounding box center [742, 355] width 1484 height 710
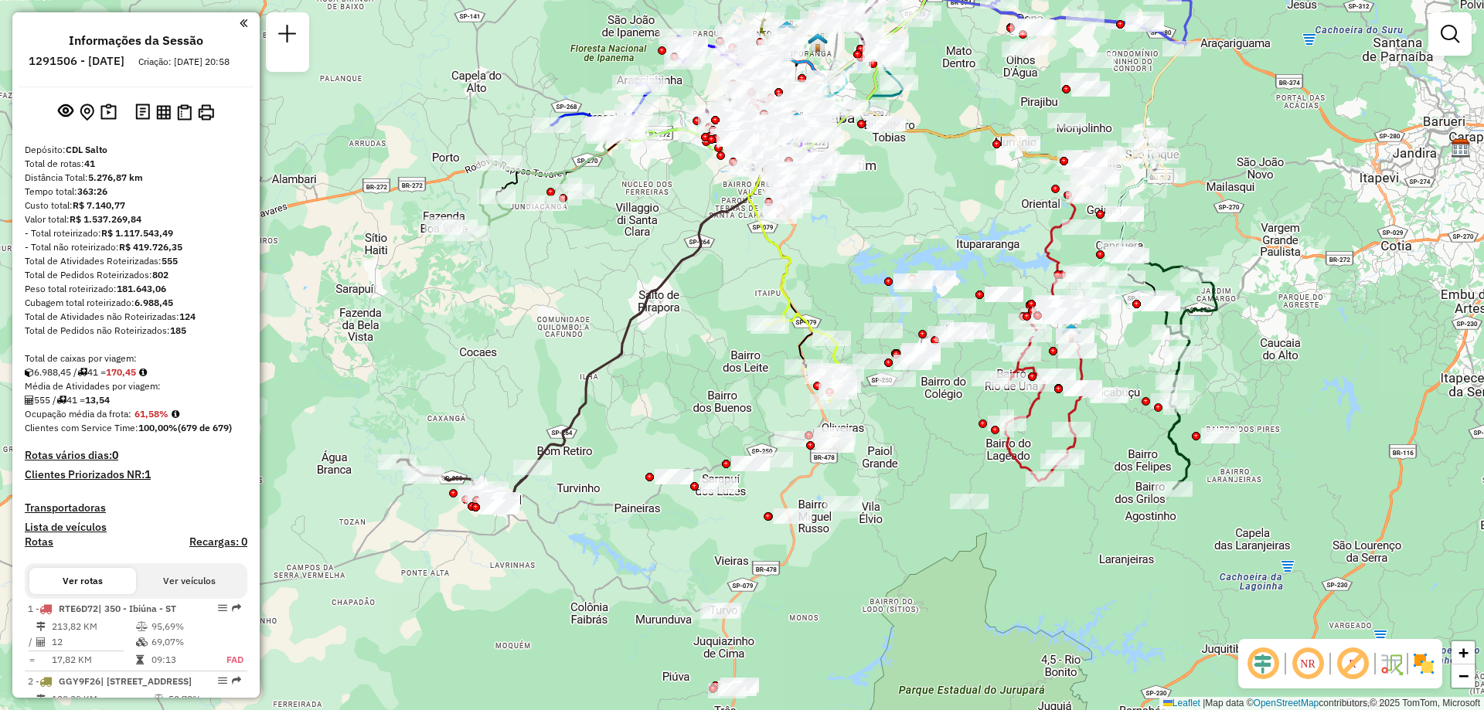
drag, startPoint x: 747, startPoint y: 436, endPoint x: 936, endPoint y: 422, distance: 189.1
click at [932, 427] on div "Janela de atendimento Grade de atendimento Capacidade Transportadoras Veículos …" at bounding box center [742, 355] width 1484 height 710
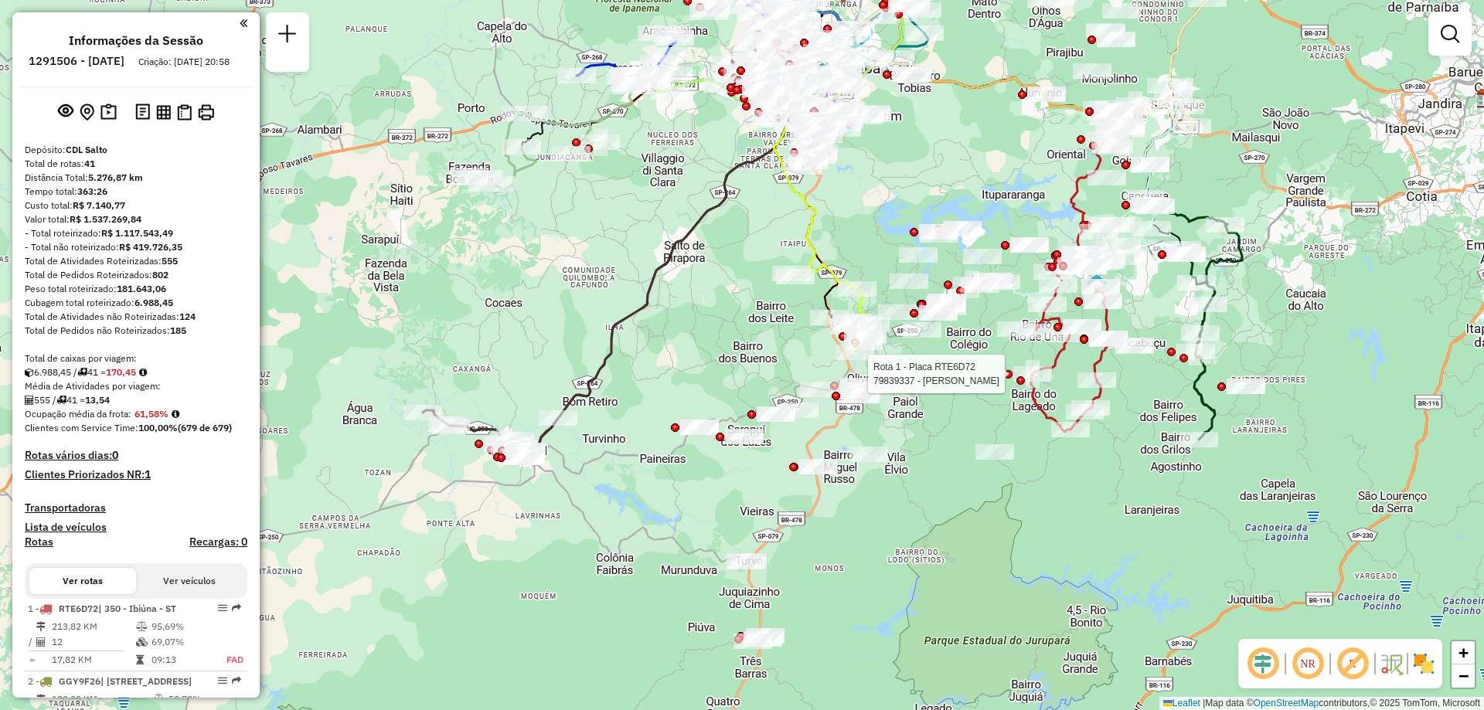
drag, startPoint x: 904, startPoint y: 518, endPoint x: 922, endPoint y: 472, distance: 48.9
click at [922, 472] on div "Rota 1 - Placa RTE6D72 79839337 - [PERSON_NAME] de atendimento Grade de atendim…" at bounding box center [742, 355] width 1484 height 710
click at [682, 342] on div "Rota 1 - Placa RTE6D72 79839337 - [PERSON_NAME] de atendimento Grade de atendim…" at bounding box center [742, 355] width 1484 height 710
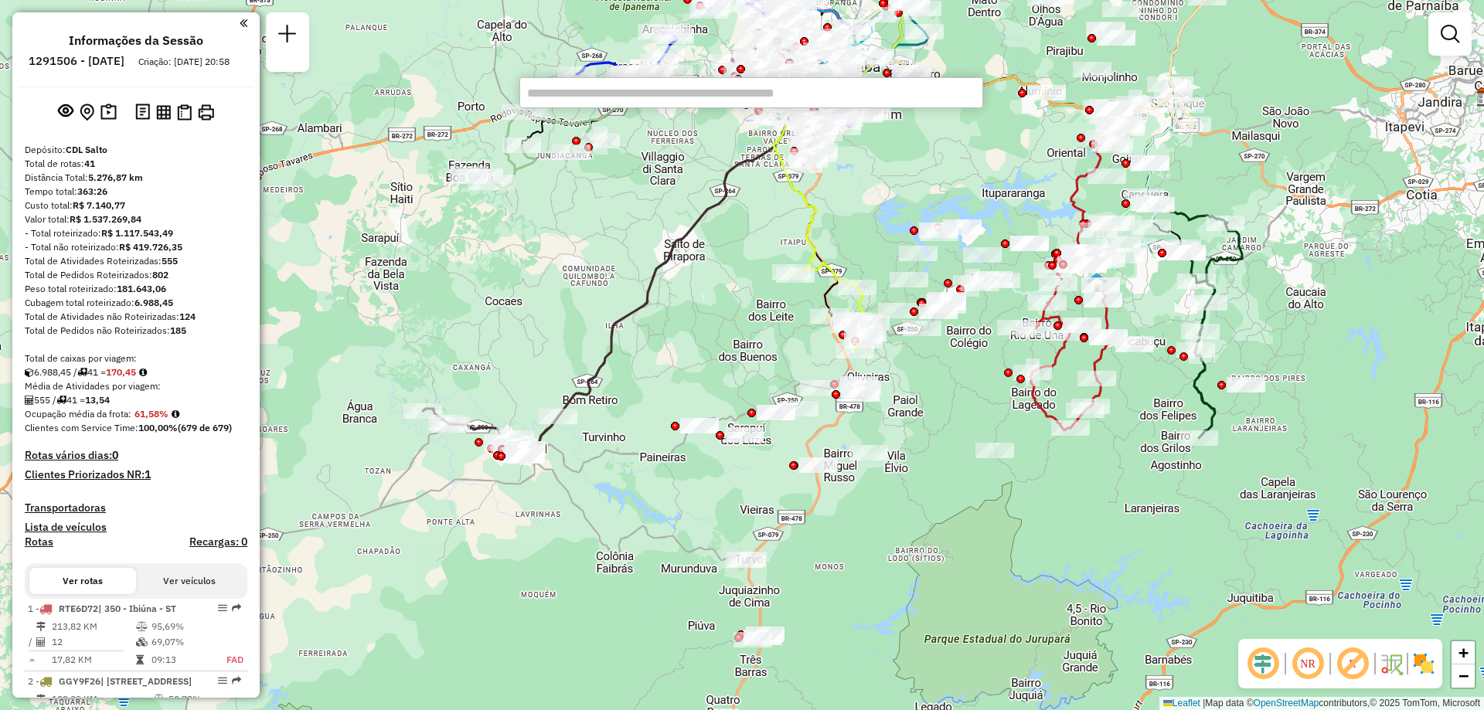
click at [683, 98] on input "text" at bounding box center [751, 92] width 464 height 31
paste input "*****"
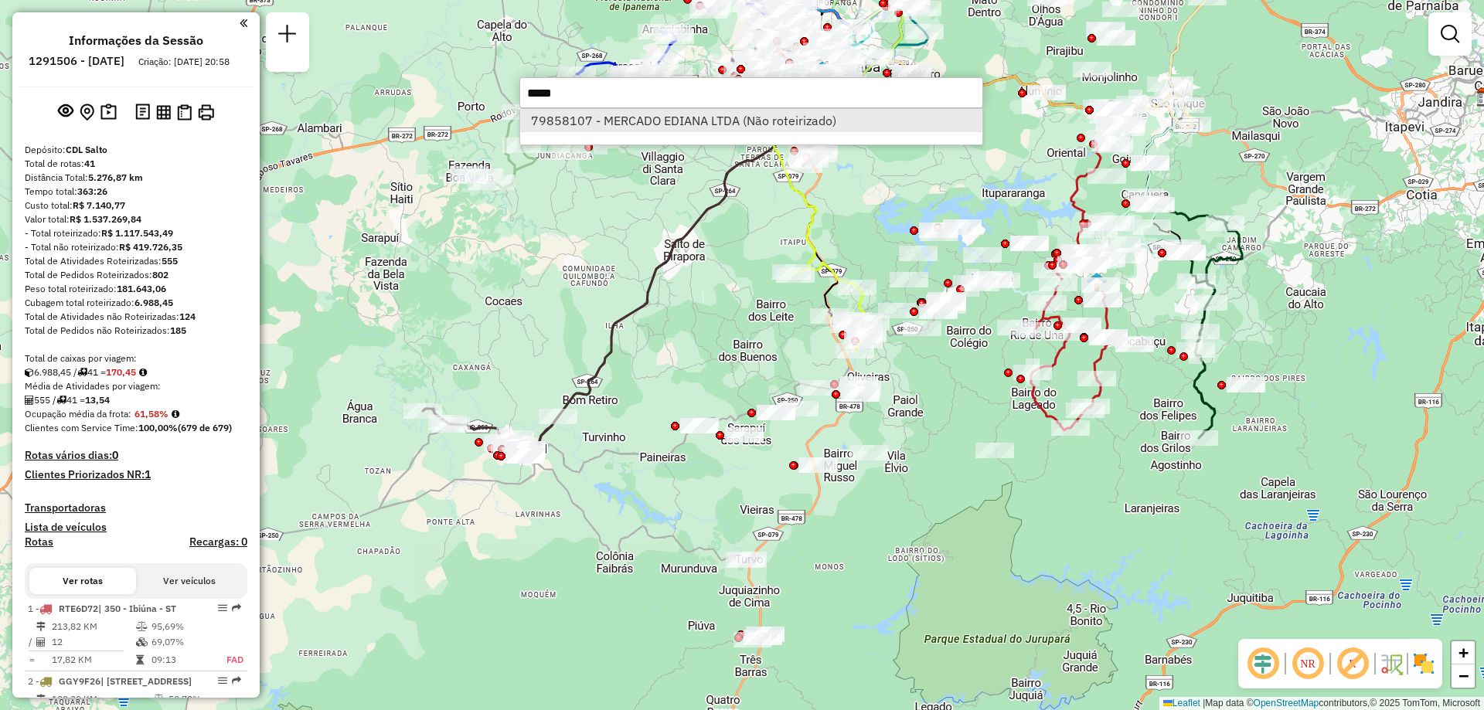
type input "*****"
click at [679, 121] on li "79858107 - MERCADO EDIANA LTDA (Não roteirizado)" at bounding box center [751, 120] width 462 height 23
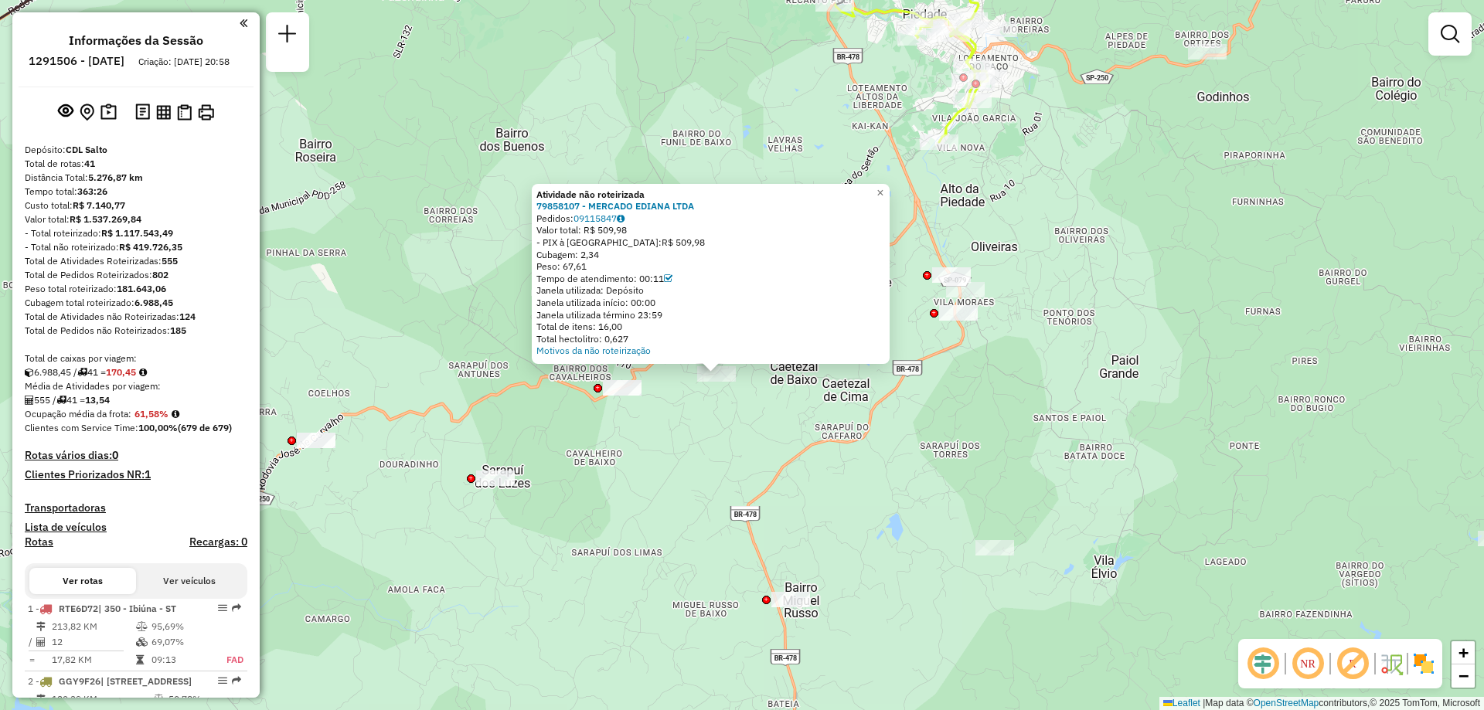
drag, startPoint x: 763, startPoint y: 375, endPoint x: 778, endPoint y: 407, distance: 34.9
click at [778, 407] on div "Atividade não roteirizada 79858107 - MERCADO EDIANA LTDA Pedidos: 09115847 Valo…" at bounding box center [742, 355] width 1484 height 710
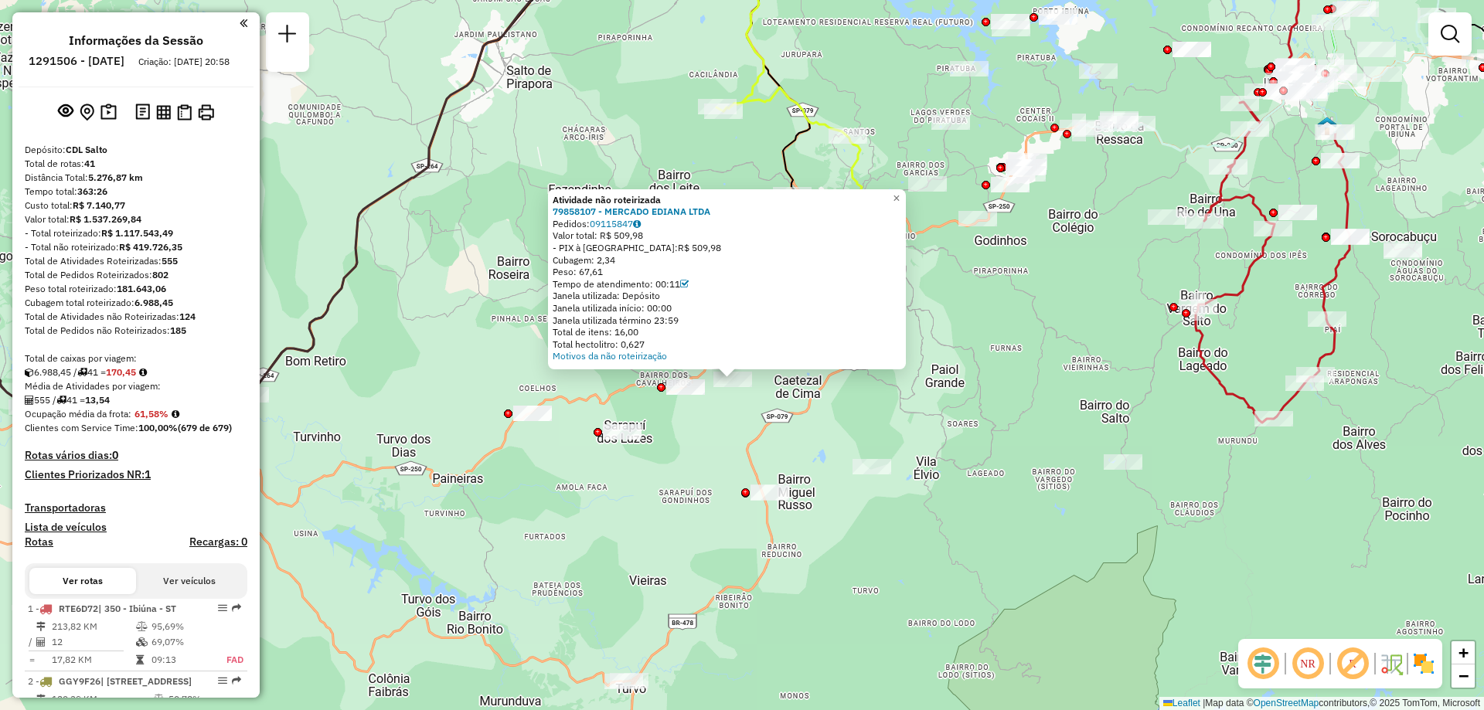
click at [1313, 670] on em at bounding box center [1307, 663] width 37 height 37
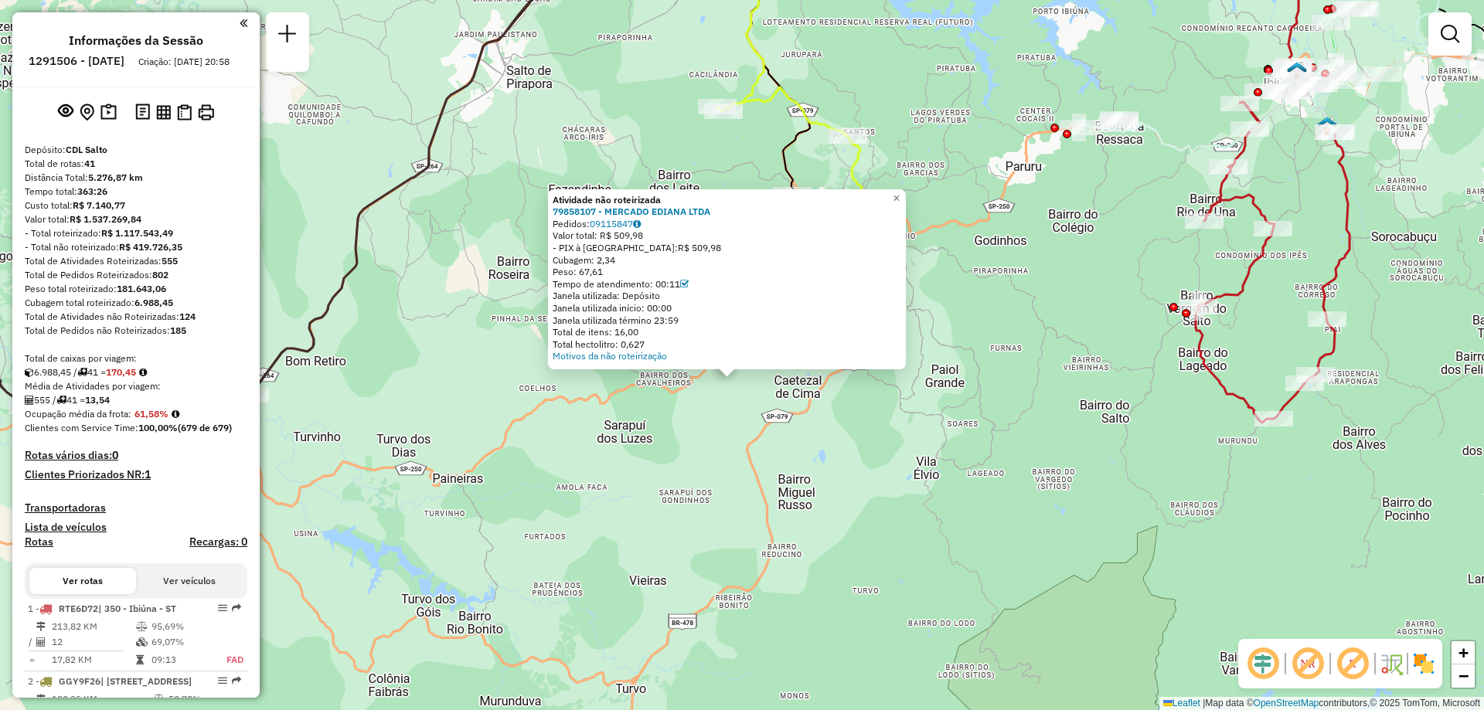
click at [1313, 670] on em at bounding box center [1307, 663] width 37 height 37
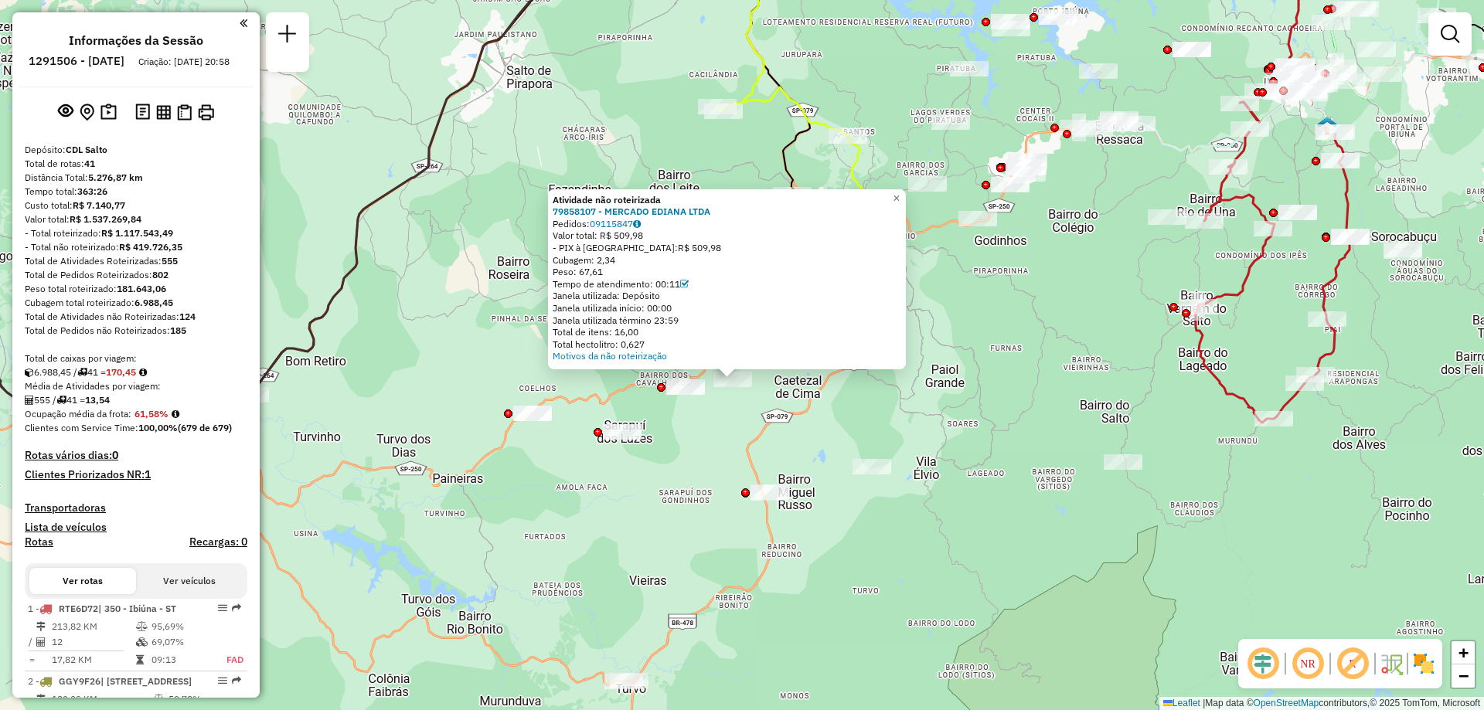
click at [1357, 667] on em at bounding box center [1352, 663] width 37 height 37
click at [1356, 666] on em at bounding box center [1352, 663] width 37 height 37
click at [1364, 674] on em at bounding box center [1352, 663] width 37 height 37
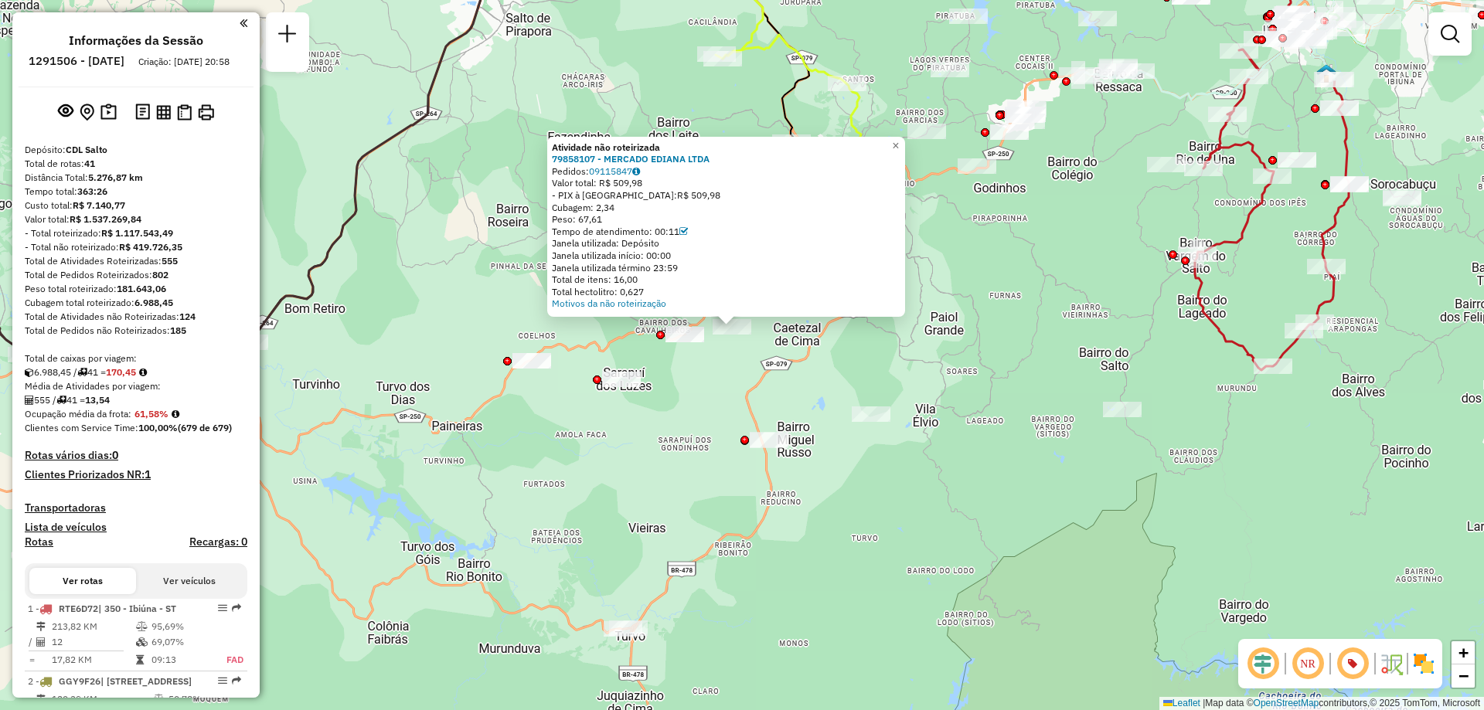
drag, startPoint x: 780, startPoint y: 615, endPoint x: 780, endPoint y: 564, distance: 51.0
click at [780, 564] on div "Atividade não roteirizada 79858107 - MERCADO EDIANA LTDA Pedidos: 09115847 Valo…" at bounding box center [742, 355] width 1484 height 710
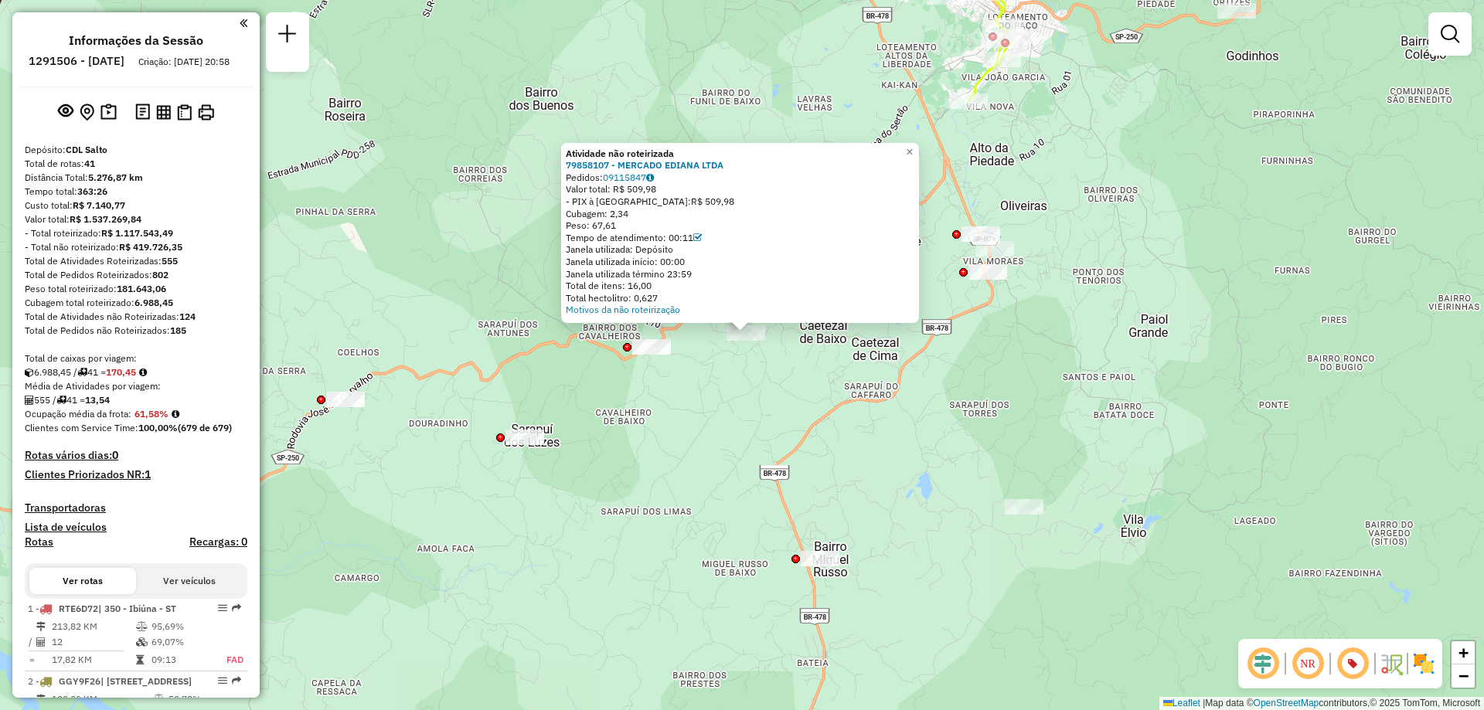
click at [1357, 656] on em at bounding box center [1352, 663] width 37 height 37
click at [1363, 668] on em at bounding box center [1352, 663] width 37 height 37
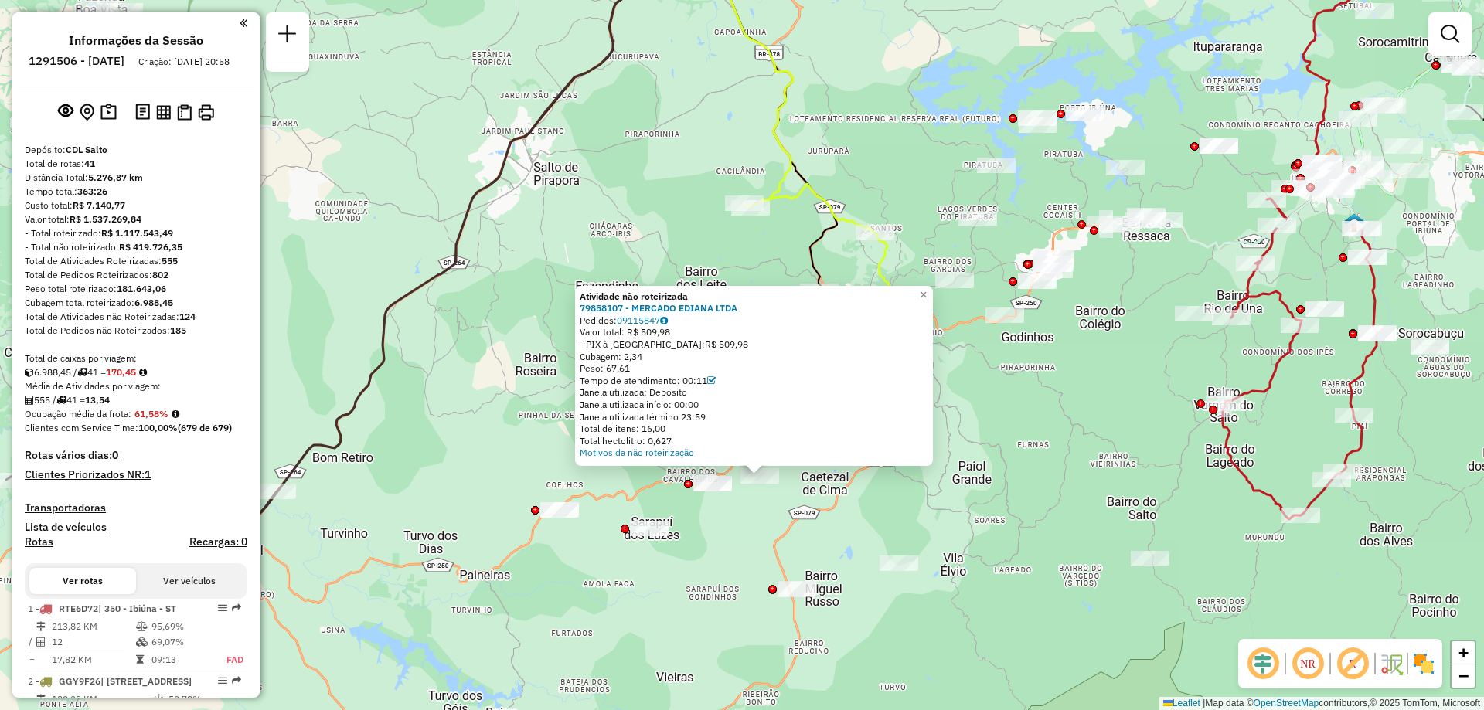
drag, startPoint x: 876, startPoint y: 459, endPoint x: 856, endPoint y: 497, distance: 42.9
click at [856, 497] on div "Atividade não roteirizada 79858107 - MERCADO EDIANA LTDA Pedidos: 09115847 Valo…" at bounding box center [742, 355] width 1484 height 710
click at [928, 286] on link "×" at bounding box center [923, 295] width 19 height 19
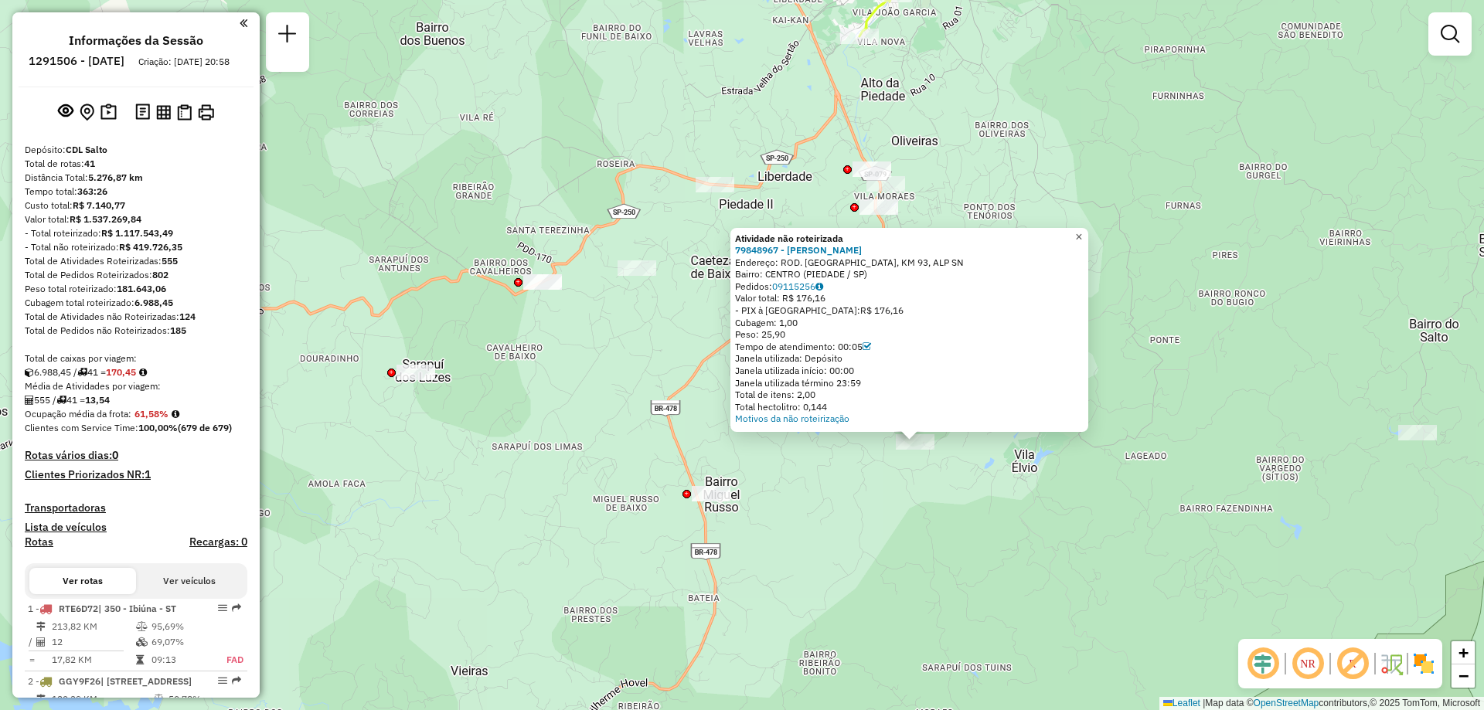
click at [1082, 230] on span "×" at bounding box center [1078, 236] width 7 height 13
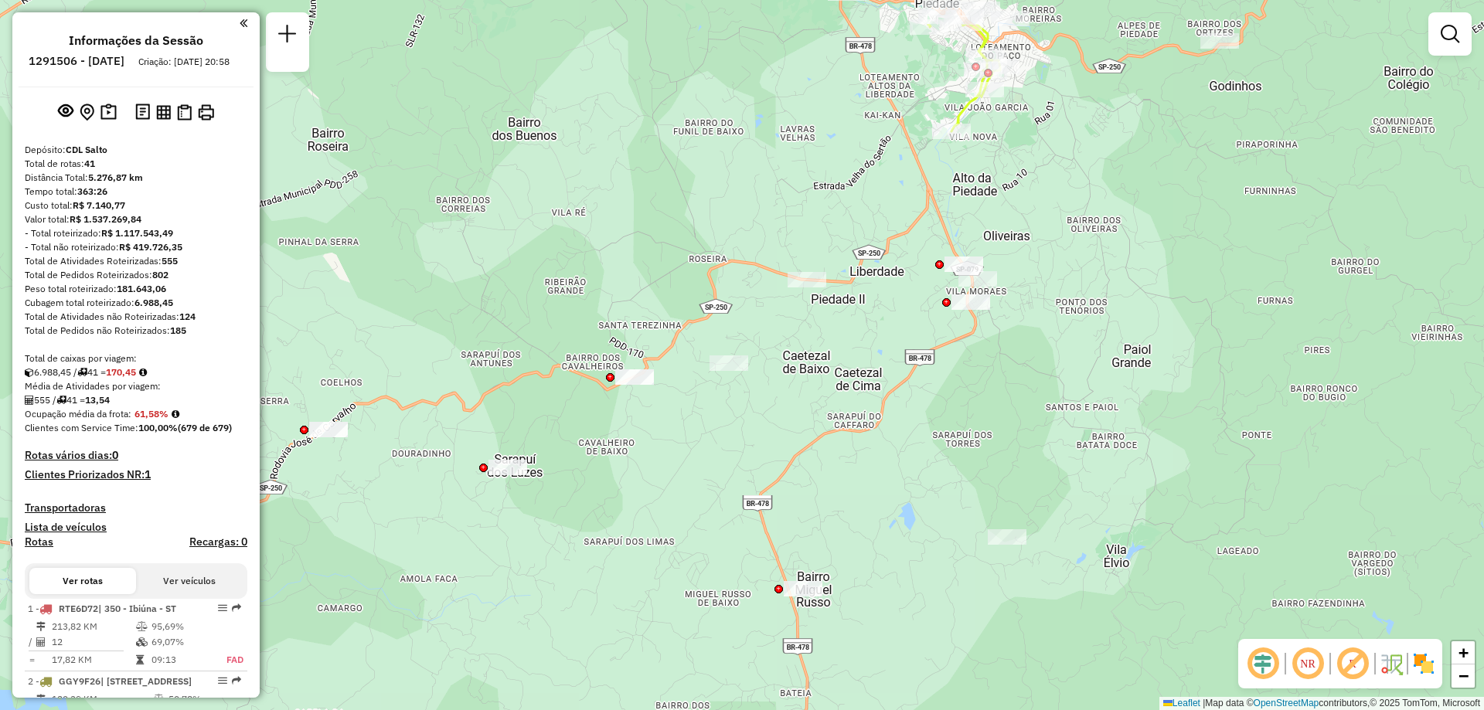
drag, startPoint x: 924, startPoint y: 322, endPoint x: 1016, endPoint y: 417, distance: 132.3
click at [1016, 417] on div "Janela de atendimento Grade de atendimento Capacidade Transportadoras Veículos …" at bounding box center [742, 355] width 1484 height 710
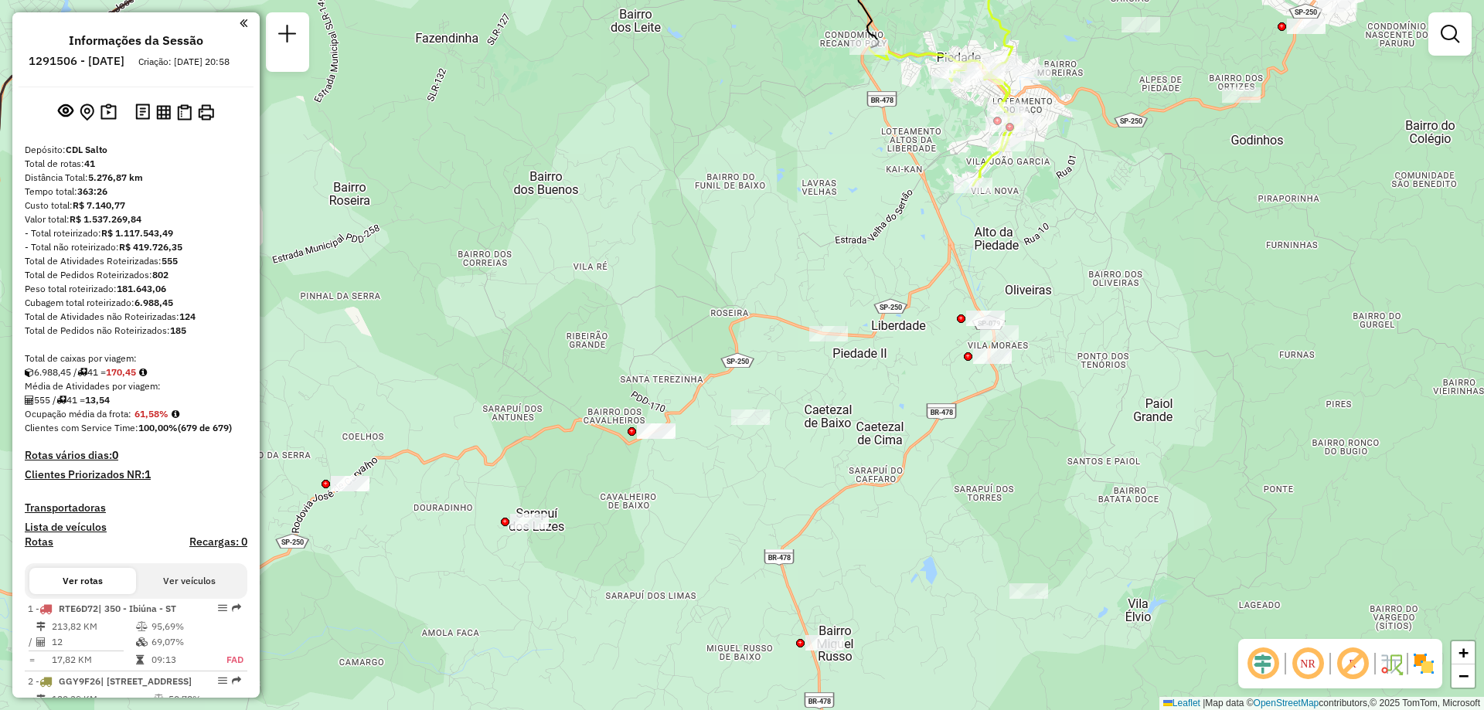
drag, startPoint x: 881, startPoint y: 292, endPoint x: 903, endPoint y: 346, distance: 58.3
click at [903, 346] on div "Janela de atendimento Grade de atendimento Capacidade Transportadoras Veículos …" at bounding box center [742, 355] width 1484 height 710
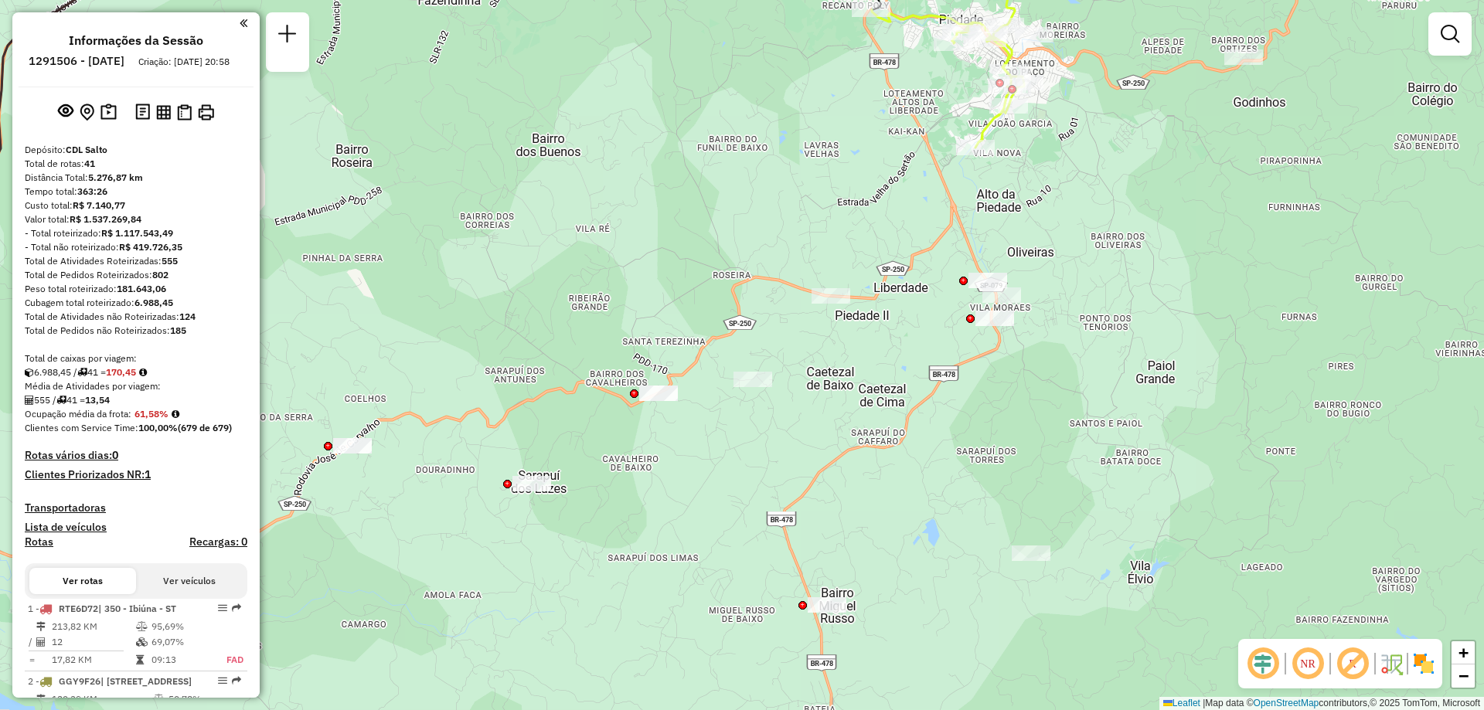
drag, startPoint x: 778, startPoint y: 466, endPoint x: 778, endPoint y: 454, distance: 12.4
click at [778, 454] on div "Janela de atendimento Grade de atendimento Capacidade Transportadoras Veículos …" at bounding box center [742, 355] width 1484 height 710
